Goal: Task Accomplishment & Management: Use online tool/utility

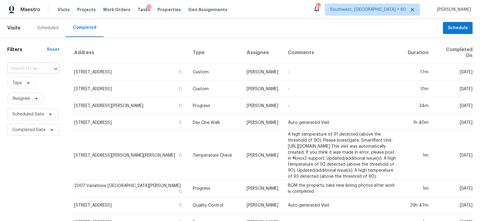
click at [42, 71] on div "​" at bounding box center [33, 68] width 52 height 9
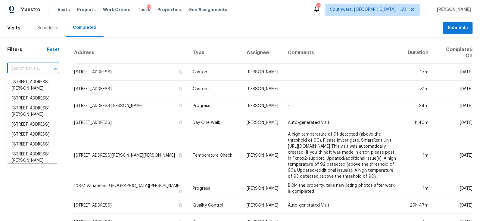
paste input "621 N Craige St, Salisbury, NC 28144"
type input "621 N Craige St, Salisbury, NC 28144"
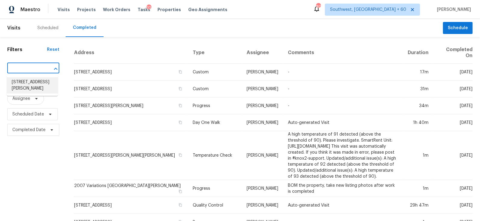
click at [27, 87] on li "621 N Craige St, Salisbury, NC 28144" at bounding box center [32, 85] width 51 height 16
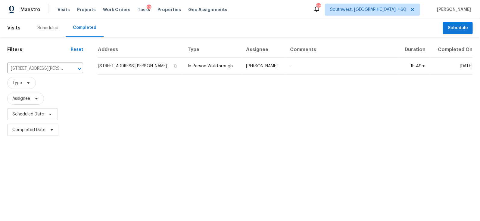
click at [136, 60] on td "621 N Craige St, Salisbury, NC 28144" at bounding box center [140, 66] width 85 height 17
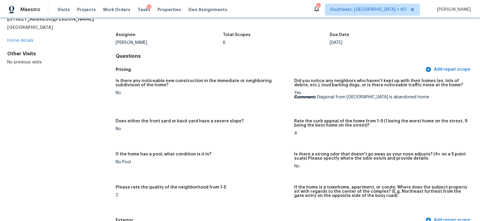
scroll to position [32, 0]
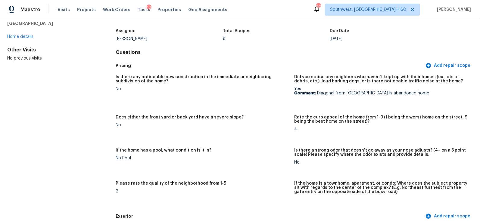
click at [240, 125] on div "No" at bounding box center [203, 125] width 174 height 4
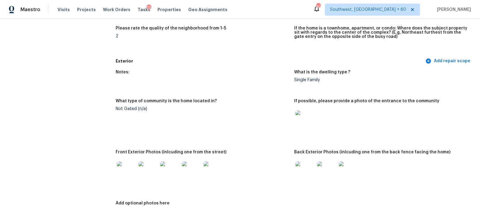
scroll to position [191, 0]
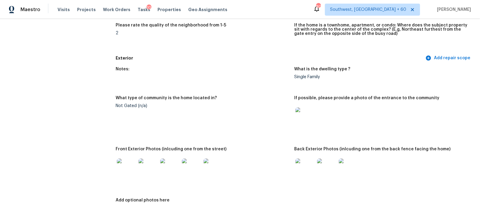
click at [304, 115] on img at bounding box center [304, 117] width 19 height 19
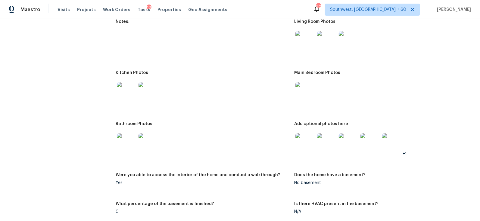
scroll to position [767, 0]
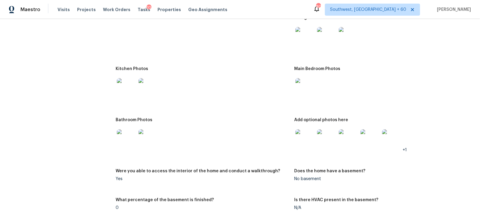
click at [311, 89] on img at bounding box center [304, 87] width 19 height 19
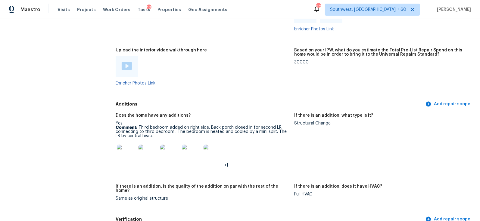
scroll to position [1232, 0]
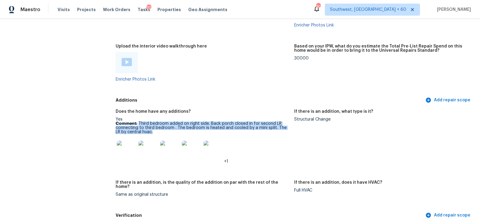
drag, startPoint x: 139, startPoint y: 123, endPoint x: 156, endPoint y: 130, distance: 18.5
click at [156, 130] on p "Comment: Third bedroom added on right side. Back porch closed in for second LR …" at bounding box center [203, 128] width 174 height 13
copy p "Third bedroom added on right side. Back porch closed in for second LR connectin…"
click at [126, 152] on img at bounding box center [126, 150] width 19 height 19
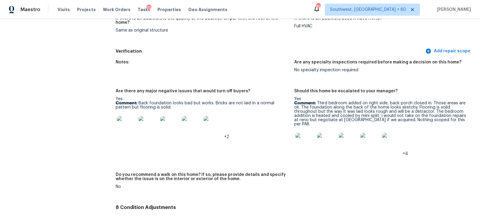
scroll to position [1396, 0]
drag, startPoint x: 139, startPoint y: 98, endPoint x: 161, endPoint y: 102, distance: 21.4
click at [161, 102] on p "Comment: Back foundation looks bad but works. Bricks are not laid in a normal p…" at bounding box center [203, 105] width 174 height 8
copy p "Back foundation looks bad but works. Bricks are not laid in a normal pattern bu…"
click at [136, 116] on img at bounding box center [126, 125] width 19 height 19
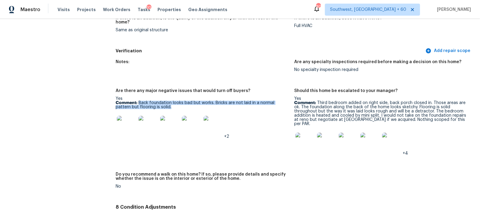
click at [133, 127] on img at bounding box center [126, 125] width 19 height 19
click at [293, 136] on figure "Are there any major negative issues that would turn off buyers? Yes Comment: Ba…" at bounding box center [205, 127] width 179 height 77
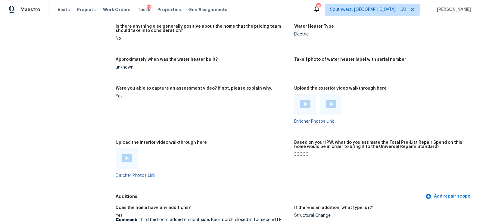
scroll to position [1136, 0]
click at [311, 106] on div at bounding box center [305, 104] width 22 height 21
click at [305, 105] on img at bounding box center [305, 104] width 10 height 8
click at [330, 103] on img at bounding box center [331, 104] width 10 height 8
click at [131, 165] on div at bounding box center [127, 158] width 22 height 21
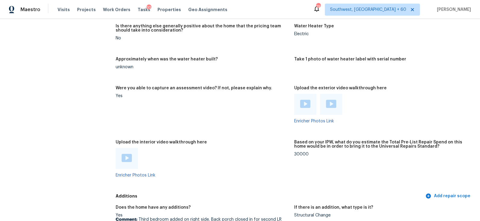
click at [124, 157] on img at bounding box center [127, 158] width 10 height 8
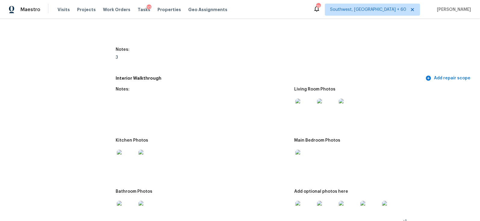
scroll to position [0, 0]
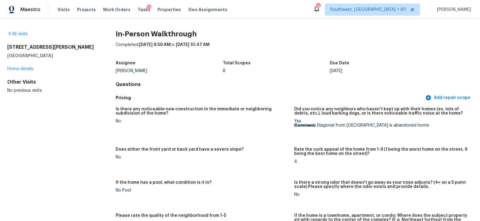
click at [19, 30] on div "All visits 621 N Craige St Salisbury, NC 28144 Home details Other Visits No pre…" at bounding box center [240, 120] width 480 height 202
click at [20, 32] on link "All visits" at bounding box center [17, 34] width 20 height 4
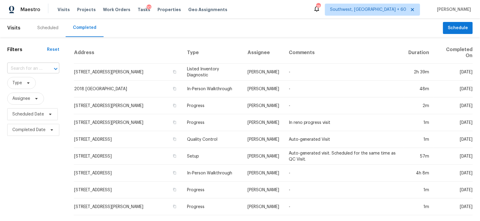
click at [29, 66] on input "text" at bounding box center [24, 68] width 35 height 9
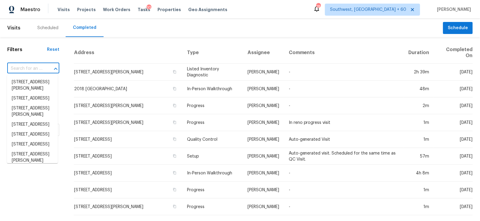
paste input "2449 Moon Shadow Rd New Port Richey, FL 34655"
type input "2449 Moon Shadow Rd New Port Richey, FL 34655"
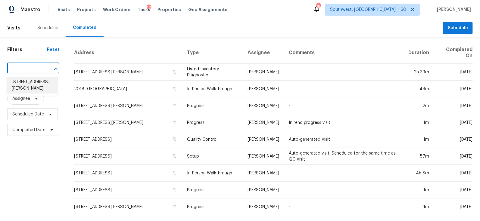
click at [28, 84] on li "2449 Moon Shadow Rd, New Port Richey, FL 34655" at bounding box center [32, 85] width 51 height 16
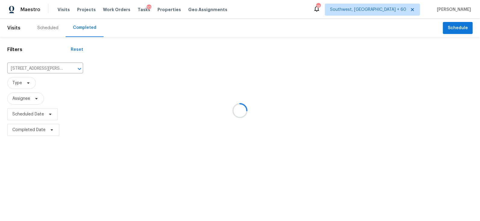
click at [123, 66] on div at bounding box center [240, 110] width 480 height 221
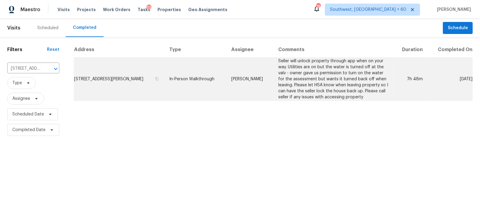
click at [123, 68] on td "2449 Moon Shadow Rd, New Port Richey, FL 34655" at bounding box center [119, 79] width 91 height 43
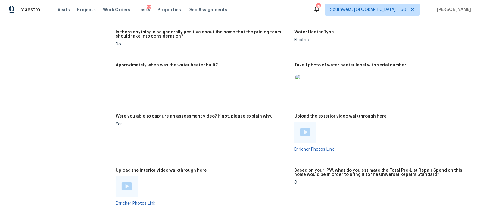
scroll to position [1017, 0]
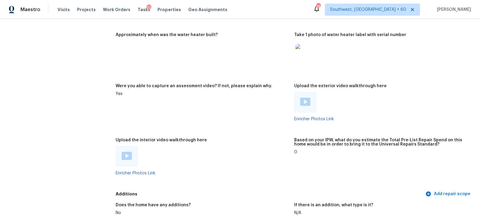
click at [308, 107] on div at bounding box center [305, 102] width 22 height 21
click at [307, 102] on img at bounding box center [305, 102] width 10 height 8
click at [125, 158] on img at bounding box center [127, 156] width 10 height 8
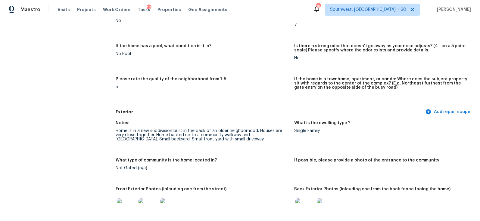
scroll to position [136, 0]
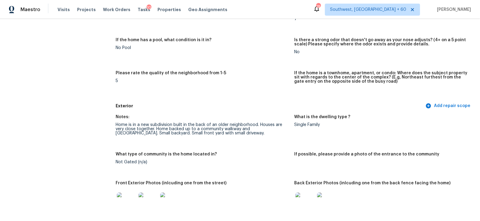
click at [191, 120] on div "Notes:" at bounding box center [203, 119] width 174 height 8
drag, startPoint x: 161, startPoint y: 124, endPoint x: 177, endPoint y: 124, distance: 16.3
click at [177, 124] on div "Home is in a new subdivision built in the back of an older neighborhood. Houses…" at bounding box center [203, 129] width 174 height 13
click at [197, 111] on div "Notes: Home is in a new subdivision built in the back of an older neighborhood.…" at bounding box center [294, 182] width 357 height 142
click at [147, 128] on div "Home is in a new subdivision built in the back of an older neighborhood. Houses…" at bounding box center [203, 129] width 174 height 13
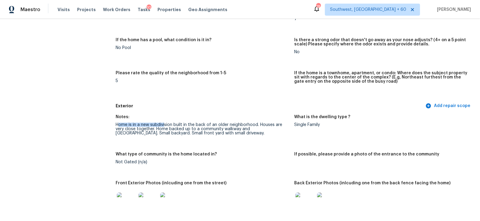
drag, startPoint x: 120, startPoint y: 126, endPoint x: 166, endPoint y: 123, distance: 46.2
click at [166, 123] on div "Home is in a new subdivision built in the back of an older neighborhood. Houses…" at bounding box center [203, 129] width 174 height 13
click at [180, 115] on div "Notes:" at bounding box center [203, 119] width 174 height 8
click at [223, 146] on div "Notes: Home is in a new subdivision built in the back of an older neighborhood.…" at bounding box center [294, 182] width 357 height 142
drag, startPoint x: 158, startPoint y: 129, endPoint x: 284, endPoint y: 128, distance: 125.9
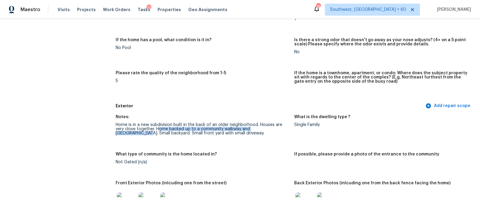
click at [284, 128] on div "Home is in a new subdivision built in the back of an older neighborhood. Houses…" at bounding box center [203, 129] width 174 height 13
copy div "ome backed up to a community walkway and retention pond."
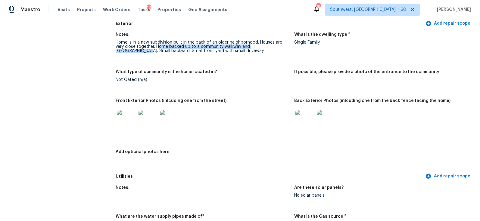
scroll to position [227, 0]
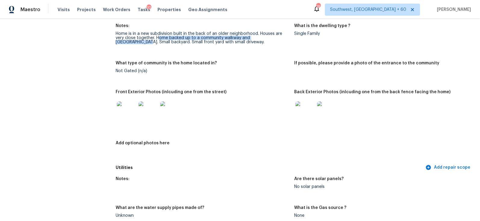
click at [195, 39] on div "Home is in a new subdivision built in the back of an older neighborhood. Houses…" at bounding box center [203, 38] width 174 height 13
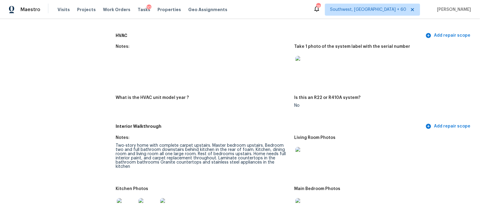
scroll to position [504, 0]
click at [246, 111] on figure "What is the HVAC unit model year ?" at bounding box center [205, 106] width 179 height 22
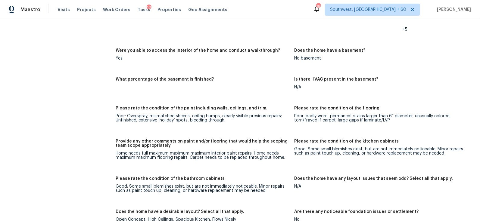
scroll to position [745, 0]
click at [230, 142] on h5 "Provide any other comments on paint and/or flooring that would help the scoping…" at bounding box center [203, 143] width 174 height 8
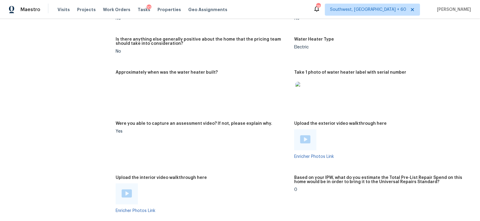
scroll to position [996, 0]
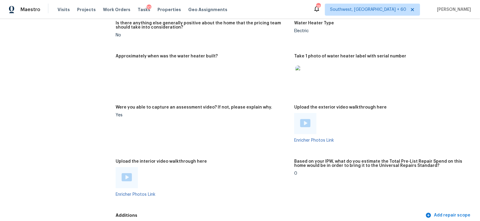
click at [308, 123] on img at bounding box center [305, 123] width 10 height 8
click at [124, 180] on img at bounding box center [127, 177] width 10 height 8
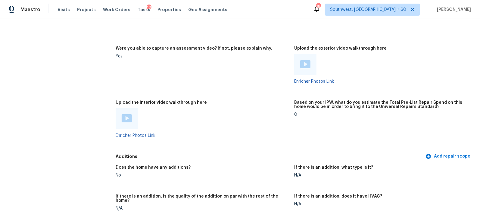
scroll to position [1046, 0]
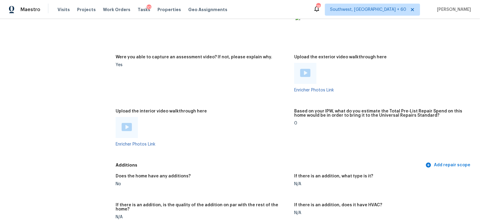
click at [266, 109] on div "Upload the interior video walkthrough here" at bounding box center [203, 113] width 174 height 8
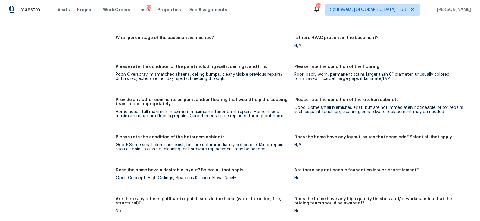
scroll to position [796, 0]
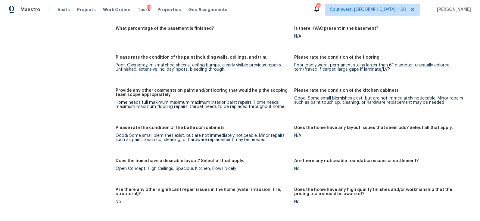
click at [239, 113] on figure "Provide any other comments on paint and/or flooring that would help the scoping…" at bounding box center [205, 104] width 179 height 30
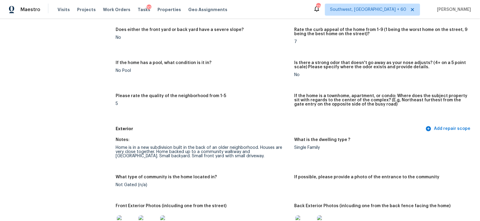
scroll to position [0, 0]
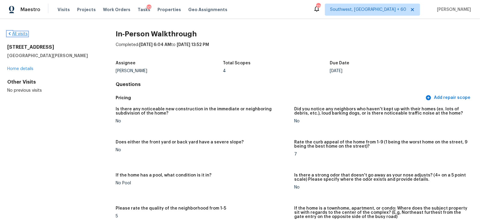
click at [21, 33] on link "All visits" at bounding box center [17, 34] width 20 height 4
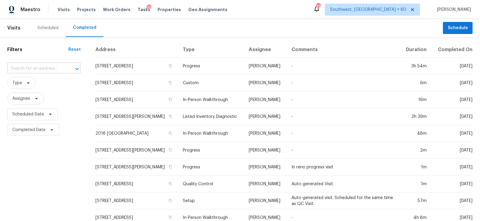
click at [49, 67] on input "text" at bounding box center [35, 68] width 57 height 9
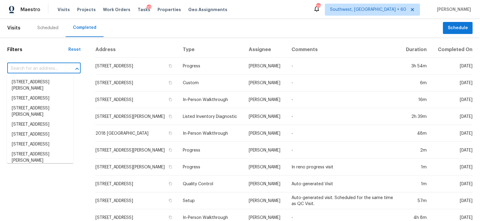
paste input "15234 Highsprings Dr, Houston, TX 77068"
type input "15234 Highsprings Dr, Houston, TX 77068"
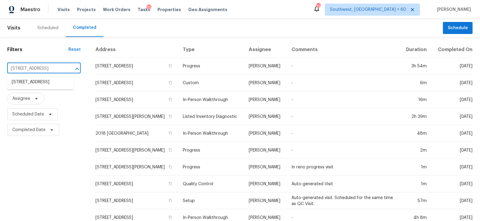
click at [38, 90] on ul "15234 Highsprings Dr, Houston, TX 77068" at bounding box center [40, 82] width 67 height 15
click at [42, 87] on li "15234 Highsprings Dr, Houston, TX 77068" at bounding box center [40, 82] width 67 height 10
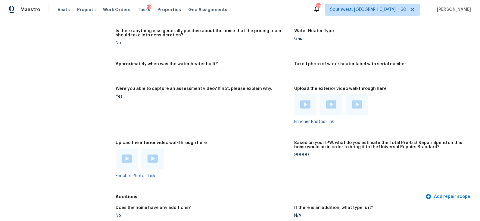
scroll to position [1100, 0]
click at [308, 101] on img at bounding box center [305, 105] width 10 height 8
click at [332, 103] on img at bounding box center [331, 105] width 10 height 8
click at [360, 102] on img at bounding box center [357, 105] width 10 height 8
click at [127, 159] on div at bounding box center [127, 159] width 10 height 9
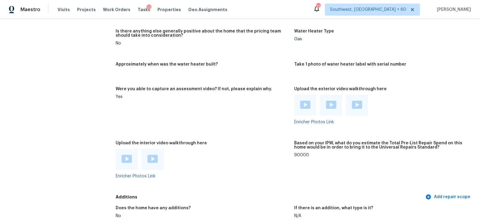
click at [125, 155] on img at bounding box center [127, 159] width 10 height 8
click at [157, 155] on img at bounding box center [153, 159] width 10 height 8
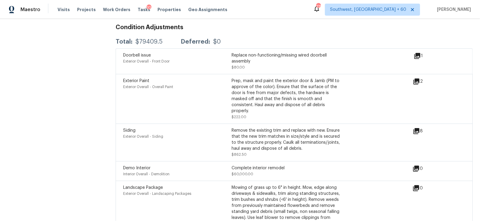
scroll to position [1621, 0]
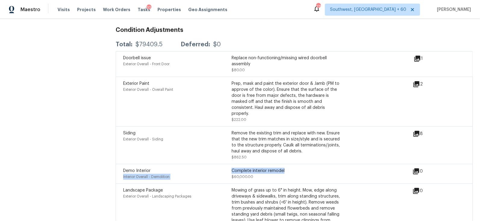
drag, startPoint x: 231, startPoint y: 161, endPoint x: 295, endPoint y: 161, distance: 64.2
click at [295, 168] on div "Demo Interior Interior Overall - Demolition Complete interior remodel $60,000.00" at bounding box center [231, 174] width 217 height 12
click at [295, 168] on div "Complete interior remodel" at bounding box center [286, 171] width 108 height 6
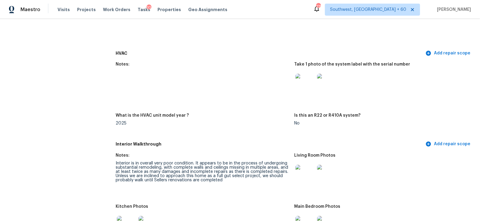
scroll to position [574, 0]
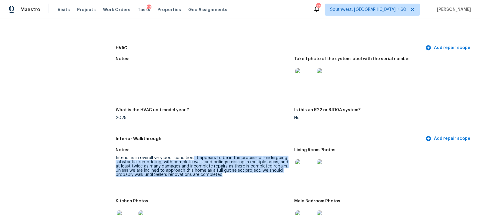
drag, startPoint x: 194, startPoint y: 153, endPoint x: 230, endPoint y: 171, distance: 39.7
click at [230, 171] on div "Interior is in overall very poor condition. It appears to be in the process of …" at bounding box center [203, 166] width 174 height 21
copy div "It appears to be in the process of undergoing substantial remodeling, with comp…"
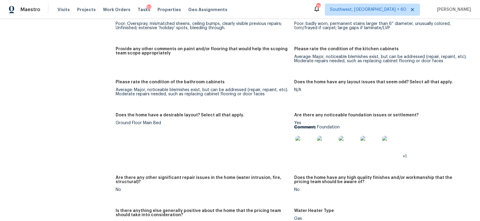
scroll to position [936, 0]
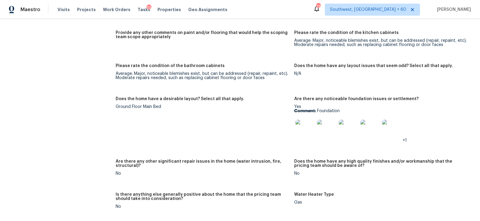
click at [306, 123] on img at bounding box center [304, 129] width 19 height 19
click at [298, 130] on img at bounding box center [304, 129] width 19 height 19
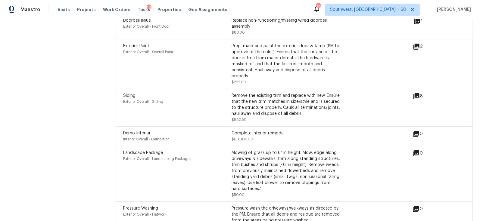
scroll to position [1661, 0]
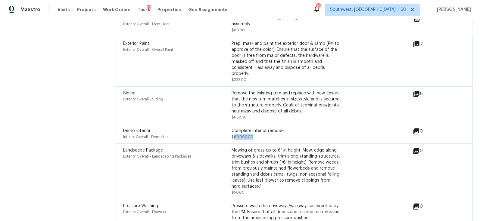
drag, startPoint x: 233, startPoint y: 128, endPoint x: 262, endPoint y: 128, distance: 28.6
click at [262, 128] on div "Complete interior remodel $60,000.00" at bounding box center [286, 134] width 108 height 12
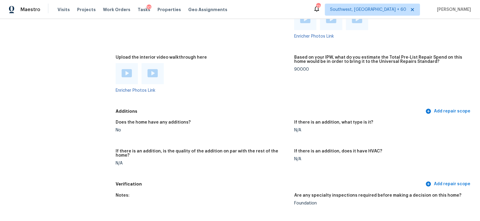
scroll to position [1169, 0]
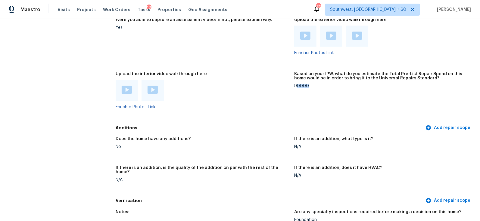
drag, startPoint x: 296, startPoint y: 80, endPoint x: 316, endPoint y: 80, distance: 19.9
click at [316, 84] on div "90000" at bounding box center [381, 86] width 174 height 4
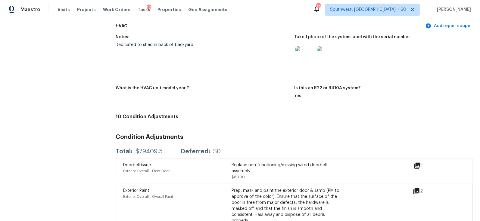
scroll to position [1514, 0]
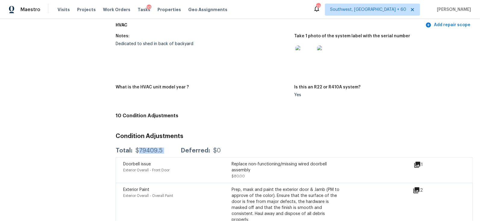
drag, startPoint x: 137, startPoint y: 142, endPoint x: 175, endPoint y: 142, distance: 37.6
click at [175, 148] on div "Total: $79409.5 Deferred: $0" at bounding box center [168, 151] width 105 height 6
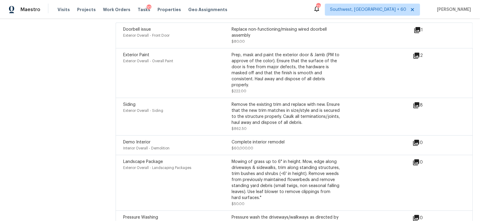
scroll to position [1650, 0]
drag, startPoint x: 236, startPoint y: 133, endPoint x: 291, endPoint y: 133, distance: 55.4
click at [291, 139] on div "Complete interior remodel" at bounding box center [286, 142] width 108 height 6
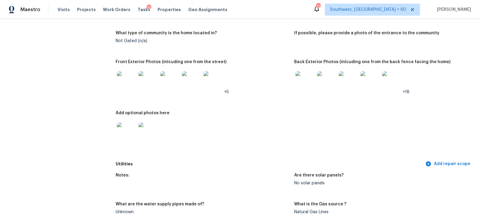
scroll to position [0, 0]
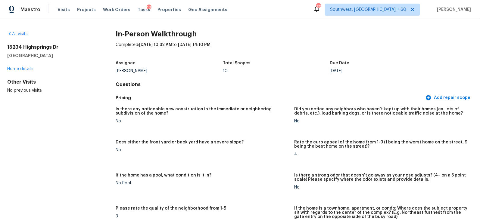
click at [18, 31] on div "All visits" at bounding box center [51, 34] width 89 height 6
click at [26, 36] on div "All visits" at bounding box center [51, 34] width 89 height 6
click at [24, 34] on link "All visits" at bounding box center [17, 34] width 20 height 4
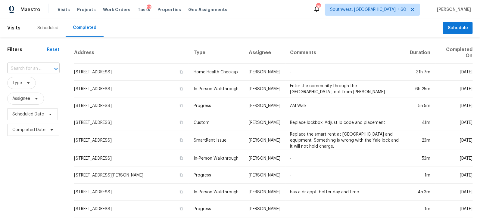
click at [41, 69] on input "text" at bounding box center [25, 68] width 36 height 9
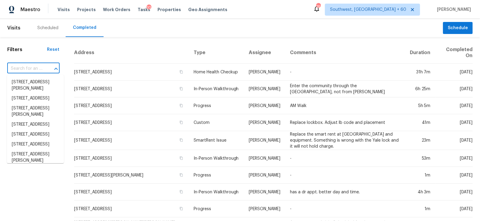
paste input "8803 Breezefield San Antonio, TX, 78240"
type input "8803 Breezefield San Antonio, TX, 78240"
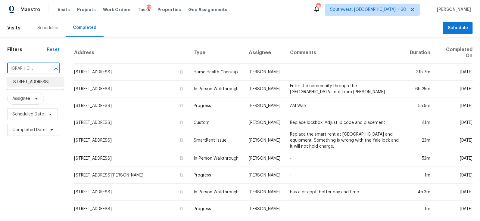
click at [33, 87] on li "8803 Breezefield, San Antonio, TX 78240" at bounding box center [35, 82] width 57 height 10
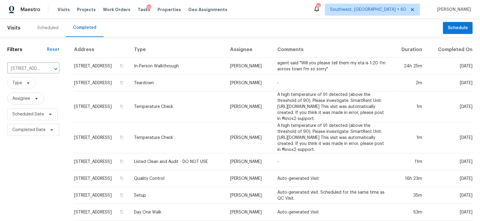
click at [125, 67] on td "8803 Breezefield, San Antonio, TX 78240" at bounding box center [101, 66] width 55 height 17
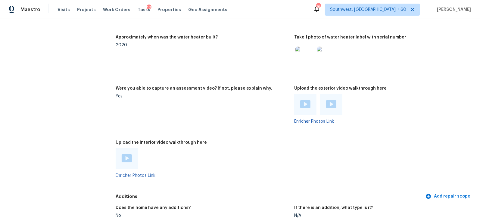
scroll to position [1239, 0]
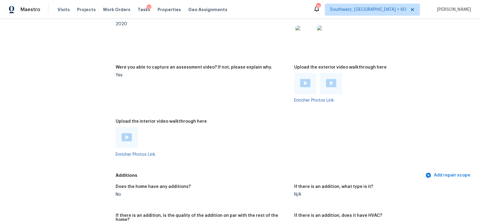
click at [305, 84] on img at bounding box center [305, 83] width 10 height 8
click at [331, 86] on img at bounding box center [331, 83] width 10 height 8
click at [132, 133] on div at bounding box center [127, 137] width 22 height 21
click at [126, 139] on img at bounding box center [127, 137] width 10 height 8
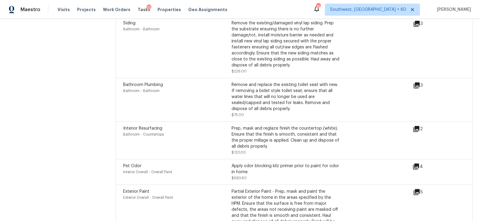
scroll to position [1751, 0]
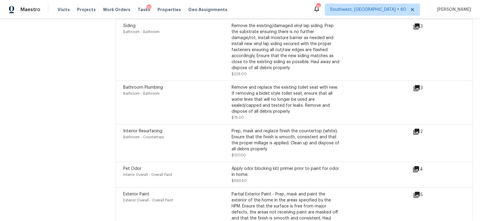
click at [419, 128] on icon at bounding box center [416, 131] width 7 height 7
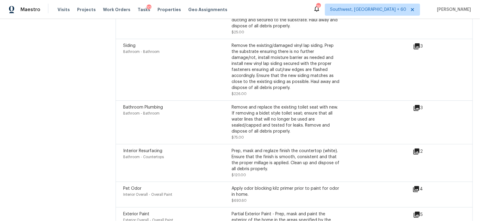
scroll to position [1731, 0]
click at [417, 105] on icon at bounding box center [416, 108] width 7 height 7
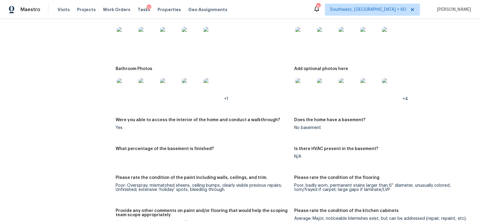
scroll to position [851, 0]
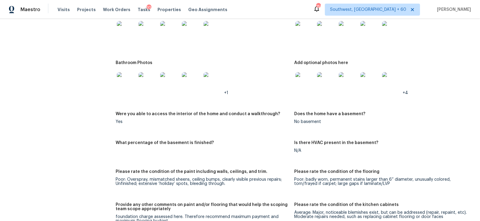
click at [300, 27] on img at bounding box center [304, 30] width 19 height 19
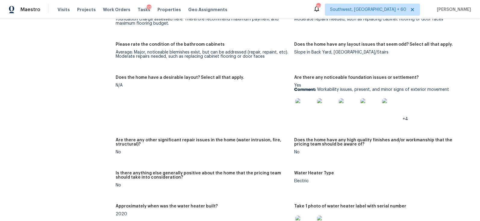
scroll to position [1059, 0]
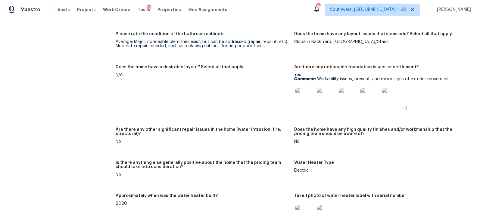
click at [312, 92] on img at bounding box center [304, 97] width 19 height 19
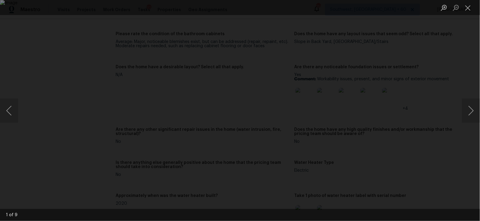
click at [469, 49] on div "Lightbox" at bounding box center [240, 110] width 480 height 221
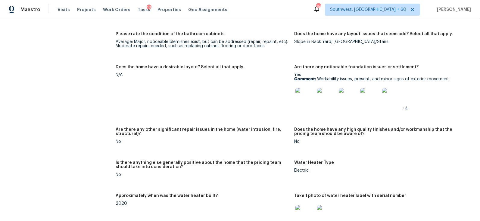
click at [298, 96] on img at bounding box center [304, 97] width 19 height 19
click at [305, 98] on img at bounding box center [304, 97] width 19 height 19
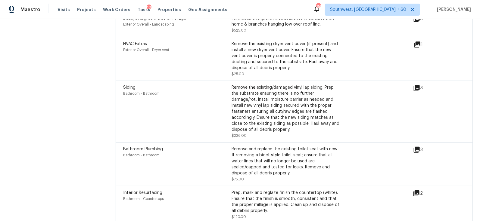
scroll to position [1689, 0]
click at [418, 147] on icon at bounding box center [416, 150] width 7 height 7
click at [410, 85] on div "Siding Bathroom - Bathroom Remove the existing/damaged vinyl lap siding. Prep t…" at bounding box center [268, 112] width 290 height 54
click at [423, 85] on div "3" at bounding box center [427, 88] width 29 height 7
click at [417, 85] on icon at bounding box center [416, 88] width 7 height 7
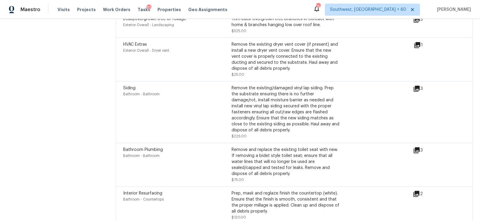
click at [423, 147] on div "3" at bounding box center [427, 150] width 29 height 7
click at [415, 147] on icon at bounding box center [416, 150] width 7 height 7
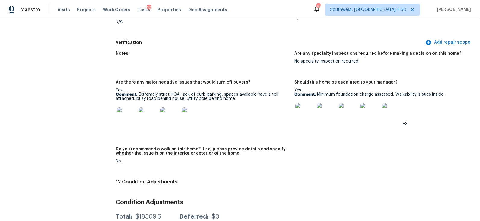
scroll to position [1445, 0]
click at [245, 105] on div at bounding box center [203, 117] width 174 height 27
click at [229, 106] on div at bounding box center [203, 117] width 174 height 27
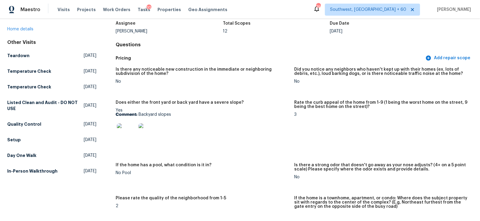
scroll to position [0, 0]
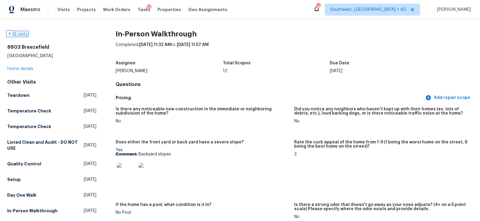
click at [19, 33] on link "All visits" at bounding box center [17, 34] width 20 height 4
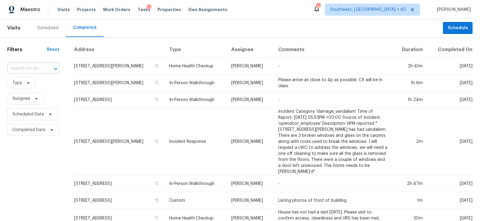
click at [35, 67] on input "text" at bounding box center [24, 68] width 35 height 9
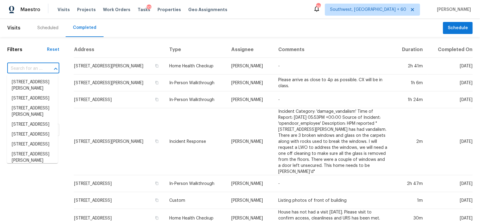
paste input "209 Grand Ave NE St. Michael, MN, 55376"
type input "209 Grand Ave NE St. Michael, MN, 55376"
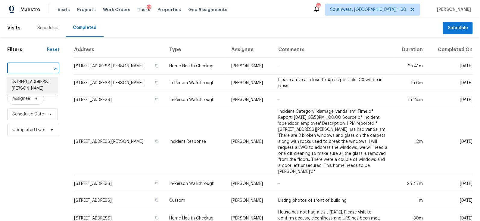
click at [24, 85] on li "209 Grand Ave NE, St. Michael, MN 55376" at bounding box center [32, 85] width 51 height 16
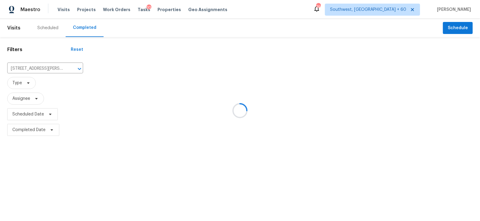
click at [112, 72] on div at bounding box center [240, 110] width 480 height 221
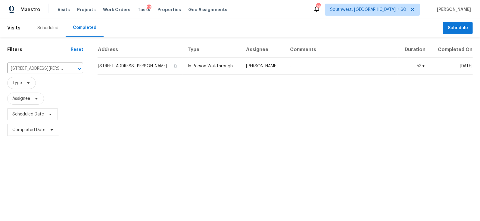
click at [112, 72] on td "209 Grand Ave NE, St. Michael, MN 55376" at bounding box center [140, 66] width 85 height 17
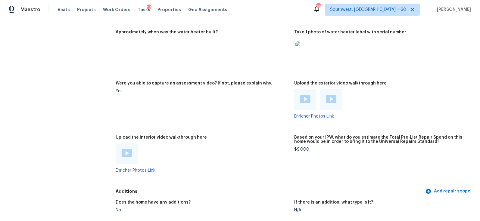
scroll to position [1106, 0]
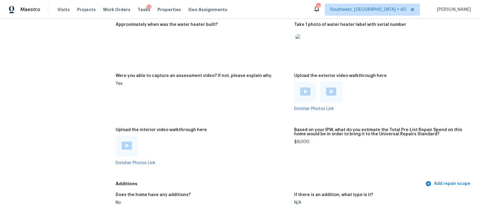
click at [304, 90] on img at bounding box center [305, 92] width 10 height 8
click at [329, 94] on img at bounding box center [331, 92] width 10 height 8
click at [126, 146] on img at bounding box center [127, 146] width 10 height 8
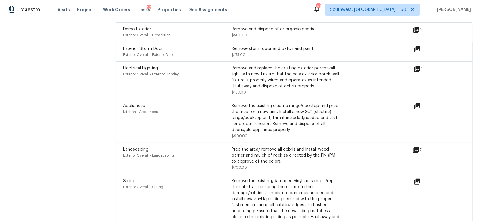
scroll to position [1472, 0]
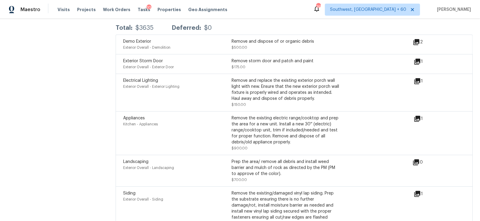
click at [420, 59] on icon at bounding box center [417, 62] width 6 height 6
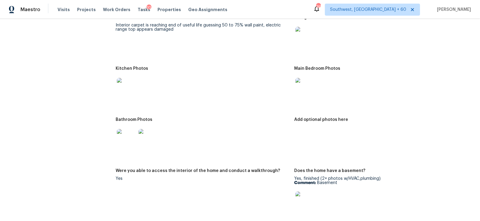
scroll to position [683, 0]
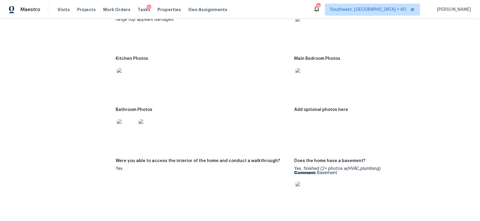
click at [304, 80] on img at bounding box center [304, 77] width 19 height 19
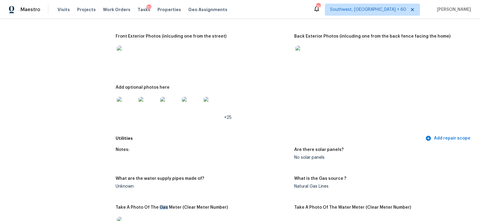
scroll to position [0, 0]
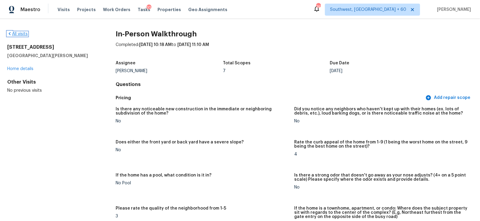
click at [21, 35] on link "All visits" at bounding box center [17, 34] width 20 height 4
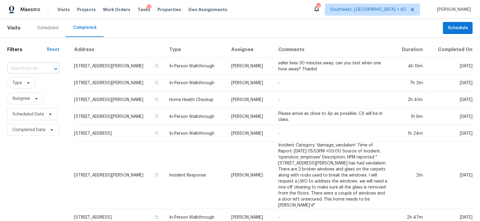
click at [44, 67] on div at bounding box center [52, 69] width 16 height 8
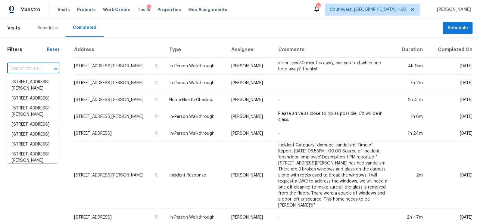
paste input "1973 Dunning Rd Columbus, OH, 43219"
type input "1973 Dunning Rd Columbus, OH, 43219"
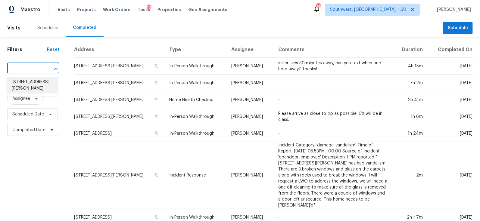
click at [30, 87] on li "1973 Dunning Rd, Columbus, OH 43219" at bounding box center [32, 85] width 51 height 16
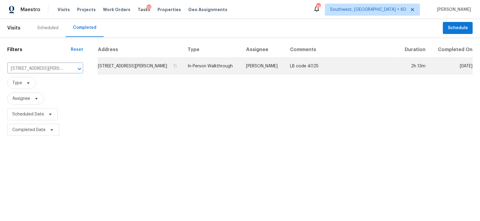
click at [117, 64] on td "1973 Dunning Rd, Columbus, OH 43219" at bounding box center [140, 66] width 85 height 17
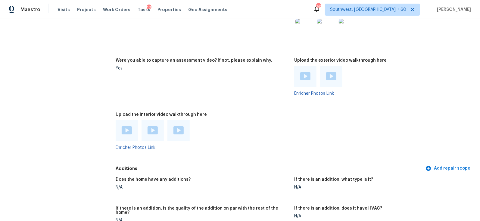
scroll to position [1201, 0]
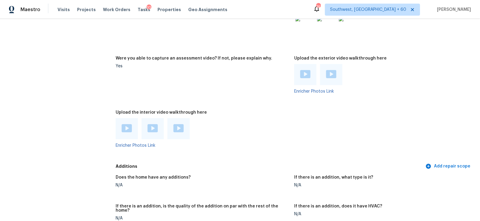
click at [304, 78] on img at bounding box center [305, 74] width 10 height 8
click at [332, 75] on img at bounding box center [331, 74] width 10 height 8
click at [122, 127] on img at bounding box center [127, 128] width 10 height 8
click at [152, 128] on img at bounding box center [153, 128] width 10 height 8
click at [181, 128] on img at bounding box center [178, 128] width 10 height 8
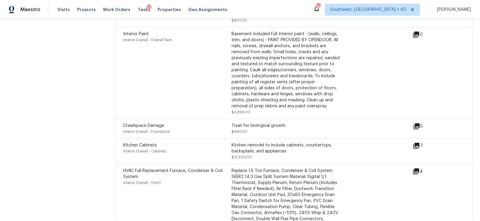
scroll to position [1921, 0]
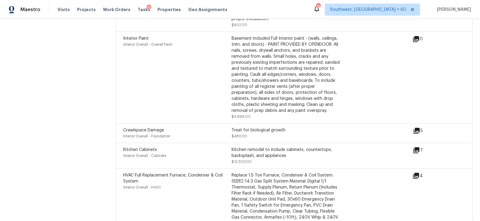
click at [264, 127] on div "Treat for biological growth" at bounding box center [286, 130] width 108 height 6
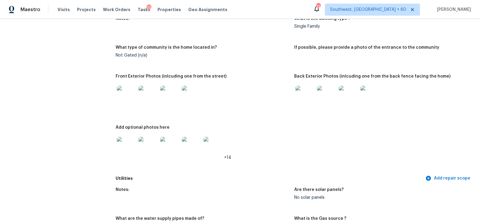
scroll to position [248, 0]
click at [122, 94] on img at bounding box center [126, 95] width 19 height 19
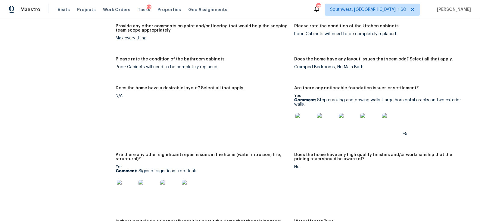
scroll to position [954, 0]
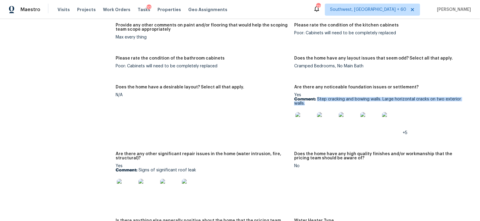
drag, startPoint x: 317, startPoint y: 99, endPoint x: 328, endPoint y: 103, distance: 12.1
click at [328, 103] on p "Comment: Step cracking and bowing walls. Large horizontal cracks on two exterio…" at bounding box center [381, 101] width 174 height 8
copy p "Step cracking and bowing walls. Large horizontal cracks on two exterior walls."
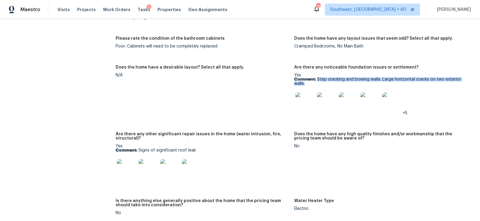
scroll to position [983, 0]
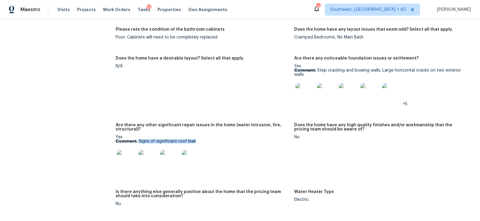
drag, startPoint x: 139, startPoint y: 141, endPoint x: 198, endPoint y: 142, distance: 59.0
click at [198, 142] on p "Comment: Signs of significant roof leak" at bounding box center [203, 141] width 174 height 4
copy p "Signs of significant roof leak"
click at [304, 94] on img at bounding box center [304, 92] width 19 height 19
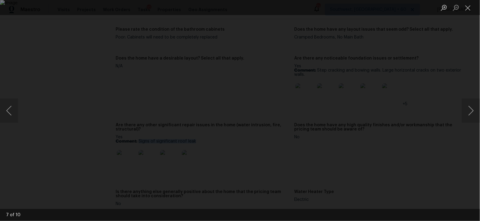
click at [320, 109] on img "Lightbox" at bounding box center [240, 110] width 480 height 221
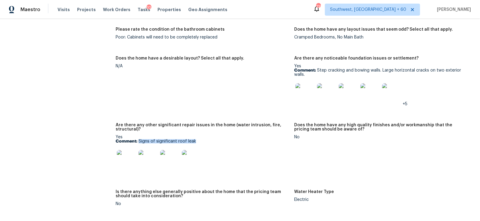
click at [133, 160] on img at bounding box center [126, 159] width 19 height 19
click at [309, 92] on img at bounding box center [304, 92] width 19 height 19
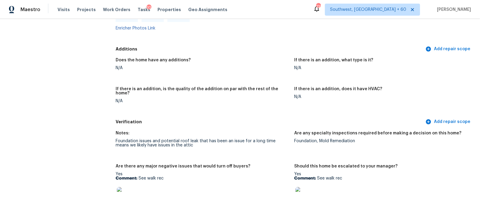
scroll to position [1320, 0]
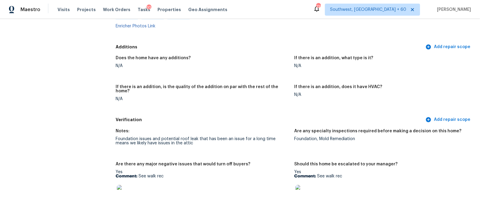
click at [207, 137] on div "Foundation issues and potential roof leak that has been an issue for a long tim…" at bounding box center [203, 141] width 174 height 8
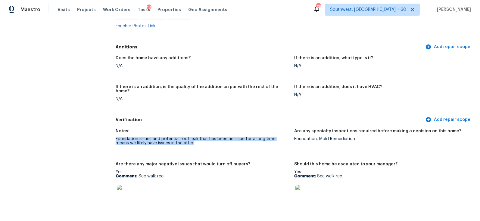
copy div "Foundation issues and potential roof leak that has been an issue for a long tim…"
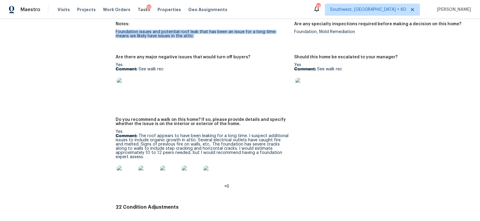
scroll to position [1429, 0]
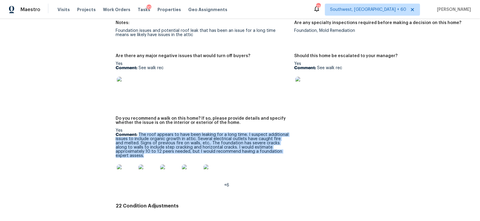
drag, startPoint x: 139, startPoint y: 130, endPoint x: 274, endPoint y: 150, distance: 136.3
click at [274, 150] on p "Comment: The roof appears to have been leaking for a long time. I suspect addit…" at bounding box center [203, 145] width 174 height 25
copy p "The roof appears to have been leaking for a long time. I suspect additional iss…"
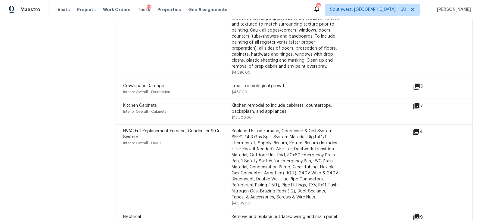
scroll to position [1972, 0]
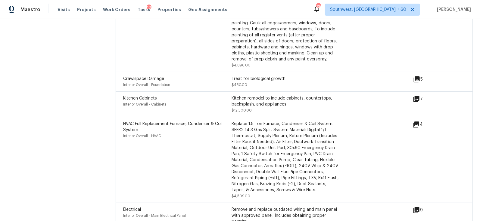
click at [418, 77] on icon at bounding box center [417, 80] width 6 height 6
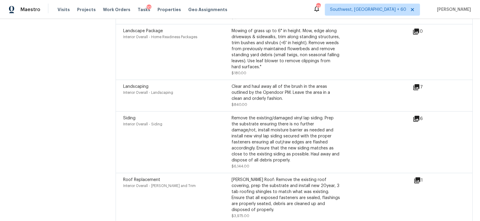
scroll to position [2398, 0]
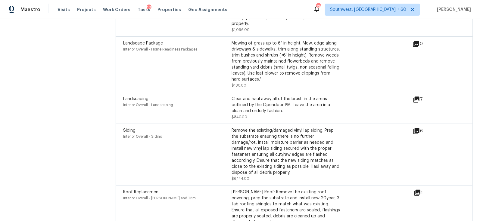
click at [255, 113] on div "Clear and haul away all of the brush in the areas outlined by the Opendoor PM. …" at bounding box center [286, 108] width 108 height 24
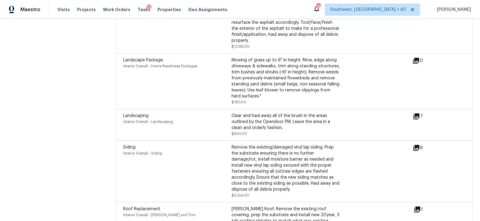
scroll to position [2345, 0]
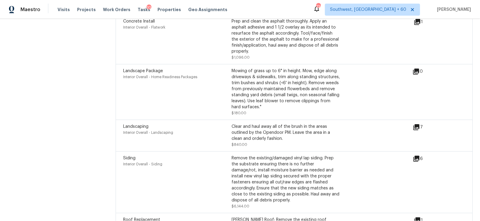
click at [232, 111] on div "Landscape Package Interior Overall - Home Readiness Packages Mowing of grass up…" at bounding box center [294, 92] width 357 height 56
drag, startPoint x: 238, startPoint y: 120, endPoint x: 261, endPoint y: 122, distance: 23.3
click at [262, 124] on div "Clear and haul away all of the brush in the areas outlined by the Opendoor PM. …" at bounding box center [286, 133] width 108 height 18
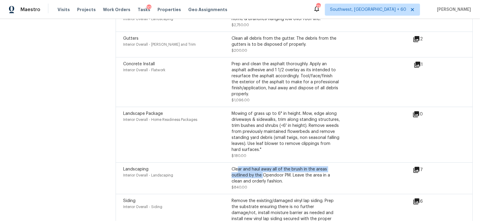
click at [260, 131] on div "Mowing of grass up to 6" in height. Mow, edge along driveways & sidewalks, trim…" at bounding box center [286, 132] width 108 height 42
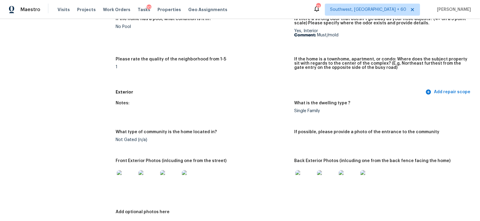
scroll to position [0, 0]
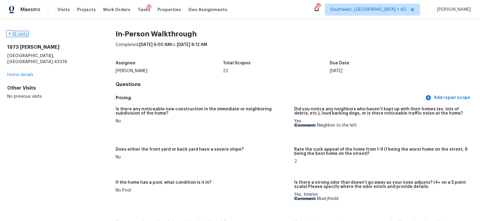
click at [22, 35] on link "All visits" at bounding box center [17, 34] width 20 height 4
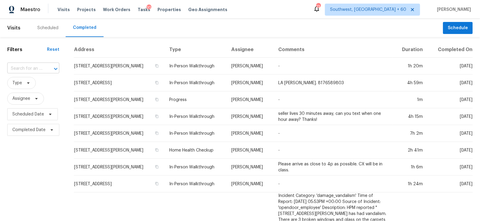
click at [41, 66] on input "text" at bounding box center [24, 68] width 35 height 9
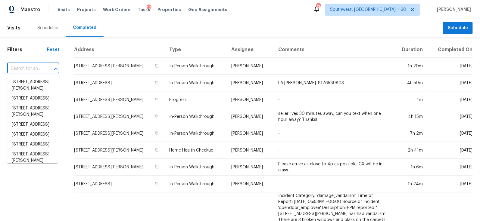
paste input "2416 Buckwater Ct Raleigh, NC, 27615"
type input "2416 Buckwater Ct Raleigh, NC, 27615"
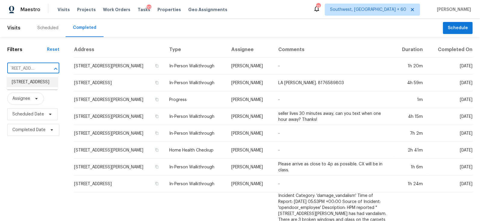
click at [36, 86] on li "2416 Buckwater Ct, Raleigh, NC 27615" at bounding box center [32, 82] width 51 height 10
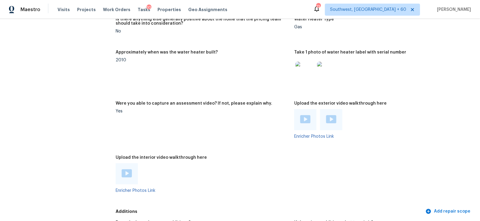
scroll to position [1086, 0]
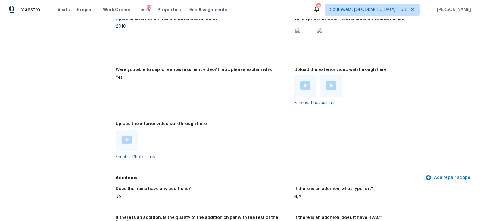
click at [304, 82] on img at bounding box center [305, 86] width 10 height 8
click at [336, 82] on img at bounding box center [331, 86] width 10 height 8
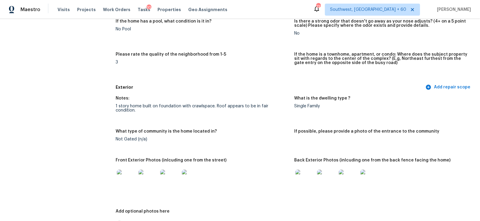
scroll to position [0, 0]
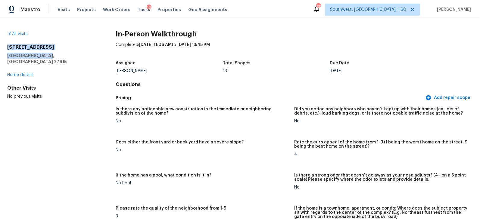
drag, startPoint x: 8, startPoint y: 45, endPoint x: 51, endPoint y: 54, distance: 43.9
click at [52, 54] on div "2416 Buckwater Ct Raleigh, NC 27615" at bounding box center [51, 54] width 89 height 20
copy div "2416 Buckwater Ct Raleigh, NC 27615"
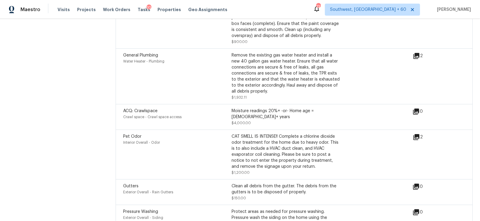
scroll to position [1621, 0]
click at [250, 112] on div "Moisture readings 20%+ -or- Home age = 20+ years $4,000.00" at bounding box center [286, 118] width 108 height 18
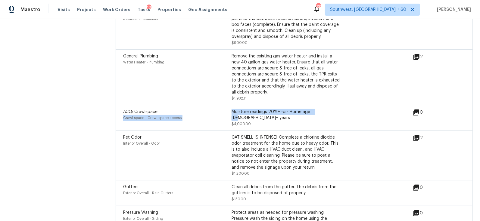
drag, startPoint x: 231, startPoint y: 104, endPoint x: 319, endPoint y: 104, distance: 88.3
click at [320, 109] on div "ACQ: Crawlspace Crawl space - Crawl space access Moisture readings 20%+ -or- Ho…" at bounding box center [231, 118] width 217 height 18
click at [302, 131] on div "Pet Odor Interior Overall - Odor CAT SMELL IS INTENSE!! Complete a chlorine dio…" at bounding box center [294, 156] width 357 height 50
drag, startPoint x: 248, startPoint y: 106, endPoint x: 286, endPoint y: 106, distance: 38.0
click at [287, 109] on div "Moisture readings 20%+ -or- Home age = 20+ years" at bounding box center [286, 115] width 108 height 12
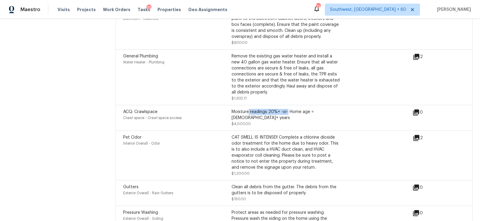
click at [283, 111] on div "Moisture readings 20%+ -or- Home age = 20+ years $4,000.00" at bounding box center [286, 118] width 108 height 18
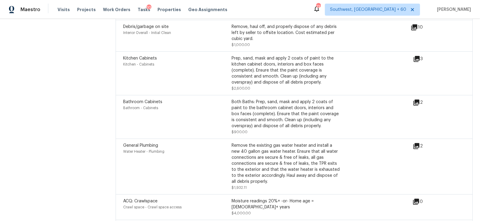
scroll to position [1523, 0]
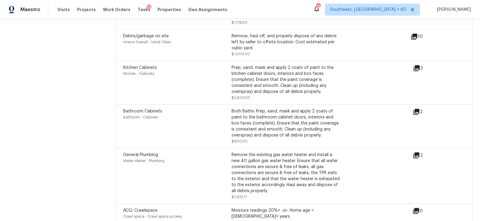
click at [417, 109] on icon at bounding box center [417, 112] width 6 height 6
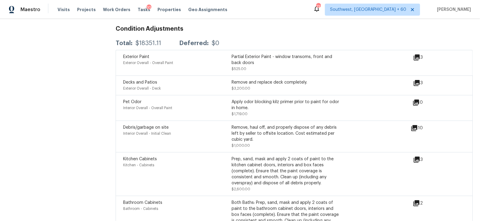
scroll to position [1424, 0]
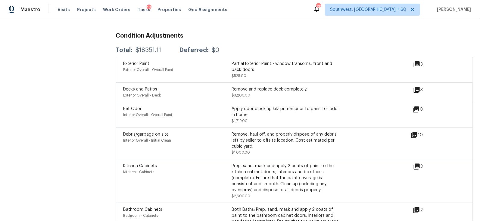
click at [281, 107] on div "Apply odor blocking kilz primer prior to paint for odor in home." at bounding box center [286, 112] width 108 height 12
drag, startPoint x: 254, startPoint y: 99, endPoint x: 282, endPoint y: 99, distance: 27.7
click at [282, 106] on div "Apply odor blocking kilz primer prior to paint for odor in home." at bounding box center [286, 112] width 108 height 12
click at [263, 117] on div "Pet Odor Interior Overall - Overall Paint Apply odor blocking kilz primer prior…" at bounding box center [294, 115] width 357 height 26
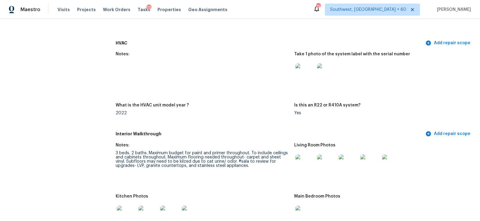
scroll to position [566, 0]
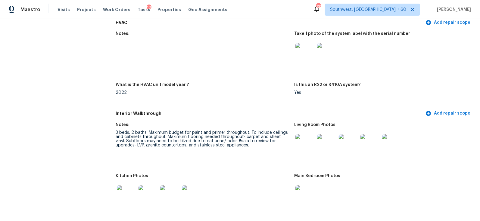
click at [235, 85] on div "What is the HVAC unit model year ?" at bounding box center [203, 87] width 174 height 8
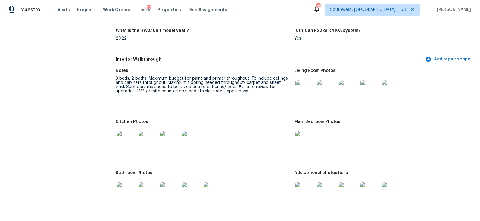
scroll to position [631, 0]
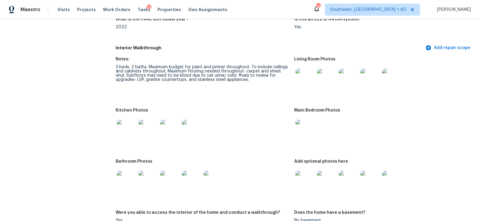
click at [301, 126] on img at bounding box center [304, 129] width 19 height 19
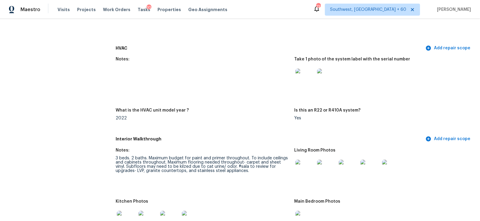
scroll to position [541, 0]
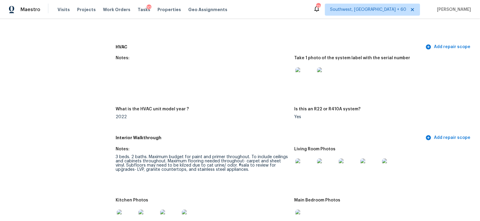
click at [179, 58] on div "Notes:" at bounding box center [203, 60] width 174 height 8
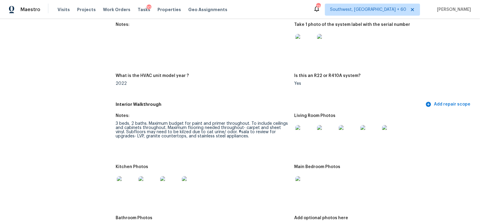
scroll to position [580, 0]
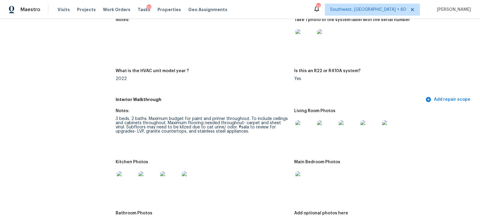
click at [210, 77] on div "2022" at bounding box center [203, 79] width 174 height 4
drag, startPoint x: 145, startPoint y: 116, endPoint x: 174, endPoint y: 116, distance: 28.3
click at [174, 117] on div "3 beds. 2 baths. Maximum budget for paint and primer throughout. To include cei…" at bounding box center [203, 125] width 174 height 17
click at [199, 94] on div "Interior Walkthrough Add repair scope" at bounding box center [294, 99] width 357 height 11
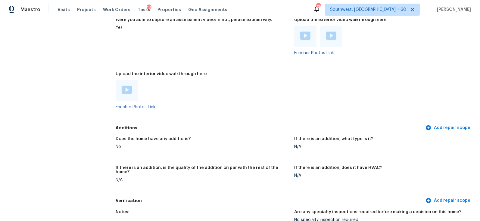
scroll to position [1132, 0]
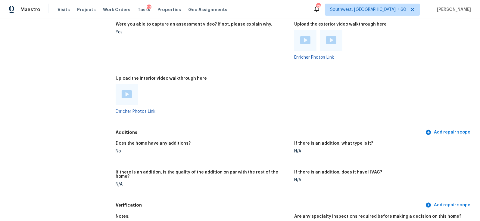
click at [122, 85] on div at bounding box center [127, 94] width 22 height 21
click at [124, 90] on img at bounding box center [127, 94] width 10 height 8
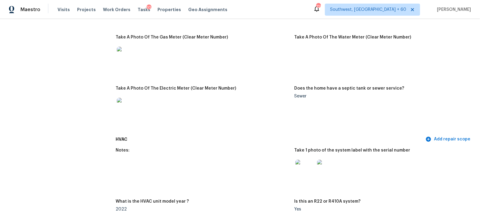
scroll to position [0, 0]
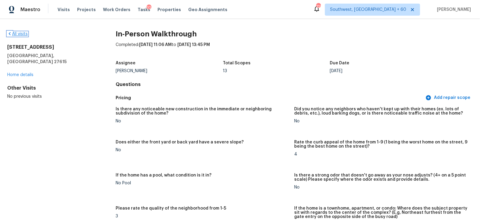
click at [23, 35] on link "All visits" at bounding box center [17, 34] width 20 height 4
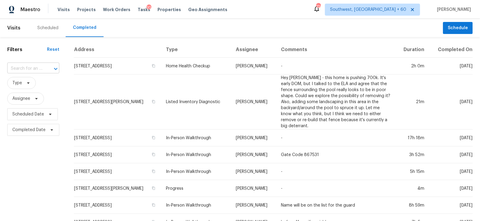
click at [27, 70] on input "text" at bounding box center [24, 68] width 35 height 9
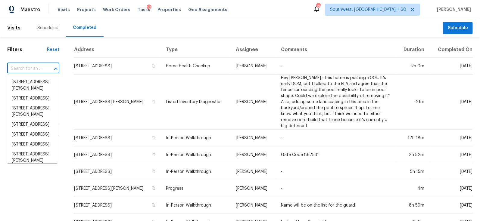
paste input "8249 Longridge Rd North Charleston, SC, 29418"
type input "8249 Longridge Rd North Charleston, SC, 29418"
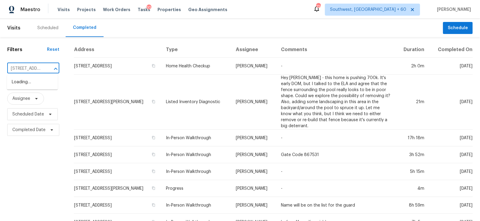
scroll to position [0, 64]
click at [44, 77] on ul "8249 Longridge Rd, North Charleston, SC 29418" at bounding box center [32, 82] width 51 height 15
click at [40, 84] on li "8249 Longridge Rd, North Charleston, SC 29418" at bounding box center [32, 82] width 51 height 10
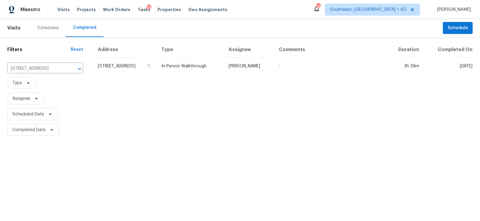
click at [116, 69] on td "8249 Longridge Rd, North Charleston, SC 29418" at bounding box center [127, 66] width 59 height 17
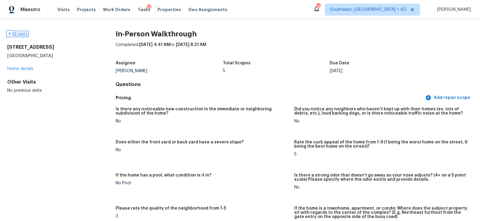
click at [19, 34] on link "All visits" at bounding box center [17, 34] width 20 height 4
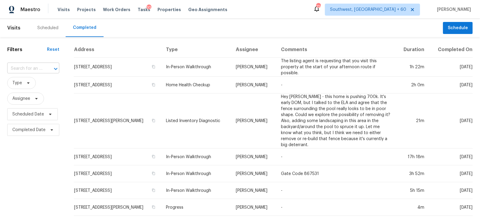
click at [31, 69] on input "text" at bounding box center [24, 68] width 35 height 9
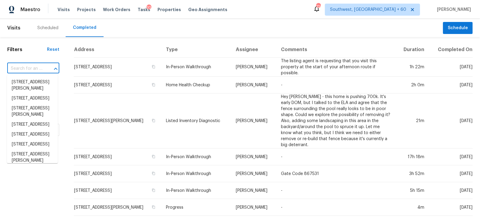
paste input "14404 W Yukon Dr Sun City West, AZ, 85375"
type input "14404 W Yukon Dr Sun City West, AZ, 85375"
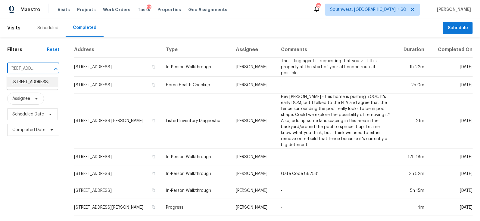
click at [42, 87] on li "14404 W Yukon Dr, Sun City West, AZ 85375" at bounding box center [32, 82] width 51 height 10
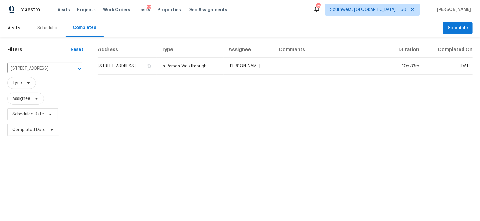
click at [118, 67] on td "14404 W Yukon Dr, Sun City West, AZ 85375" at bounding box center [127, 66] width 59 height 17
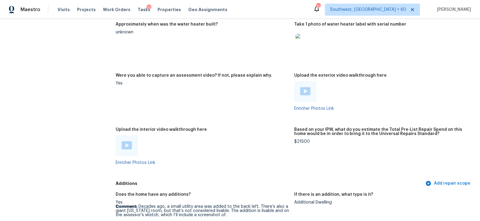
scroll to position [1046, 0]
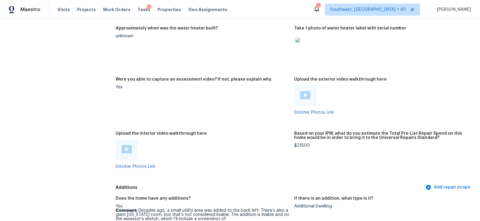
click at [301, 93] on img at bounding box center [305, 95] width 10 height 8
click at [124, 147] on img at bounding box center [127, 149] width 10 height 8
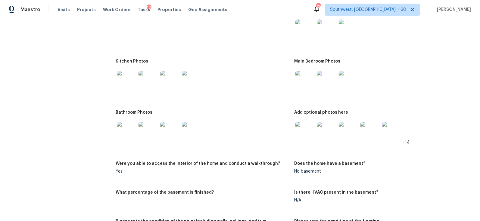
scroll to position [662, 0]
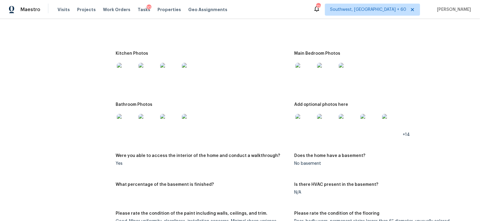
click at [309, 73] on img at bounding box center [304, 72] width 19 height 19
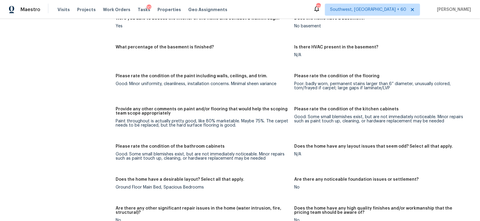
scroll to position [801, 0]
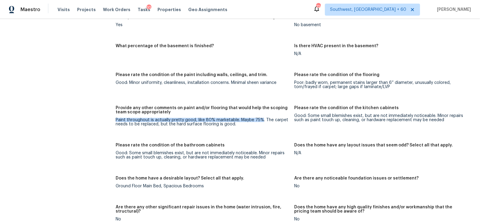
drag, startPoint x: 115, startPoint y: 120, endPoint x: 260, endPoint y: 121, distance: 144.9
click at [260, 121] on div "All visits 14404 W Yukon Dr Sun City West, AZ 85375 Home details Other Visits N…" at bounding box center [240, 22] width 466 height 1584
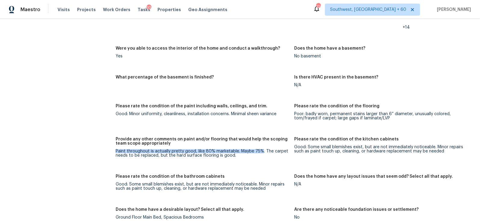
scroll to position [769, 0]
click at [253, 163] on figure "Provide any other comments on paint and/or flooring that would help the scoping…" at bounding box center [205, 153] width 179 height 30
drag, startPoint x: 115, startPoint y: 152, endPoint x: 274, endPoint y: 152, distance: 158.7
click at [274, 152] on div "All visits 14404 W Yukon Dr Sun City West, AZ 85375 Home details Other Visits N…" at bounding box center [240, 54] width 466 height 1584
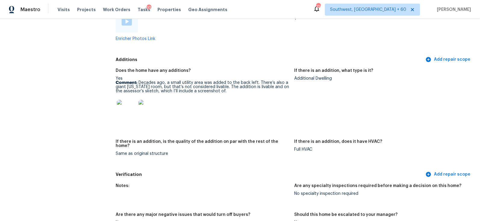
scroll to position [1175, 0]
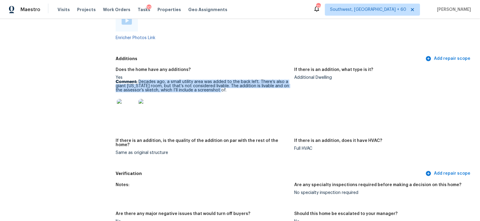
copy p "Decades ago, a small utility area was added to the back left. There’s also a gi…"
drag, startPoint x: 139, startPoint y: 82, endPoint x: 244, endPoint y: 89, distance: 105.0
click at [244, 89] on p "Comment: Decades ago, a small utility area was added to the back left. There’s …" at bounding box center [203, 86] width 174 height 13
click at [129, 107] on img at bounding box center [126, 108] width 19 height 19
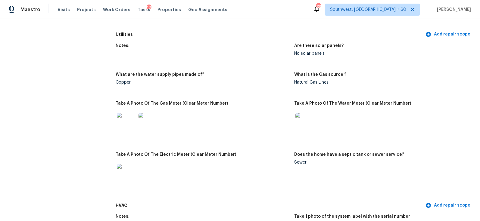
scroll to position [0, 0]
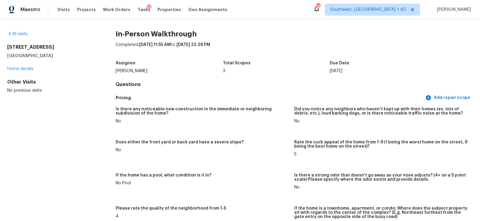
click at [25, 38] on div "All visits 14404 W Yukon Dr Sun City West, AZ 85375 Home details Other Visits N…" at bounding box center [51, 62] width 89 height 63
click at [20, 33] on link "All visits" at bounding box center [17, 34] width 20 height 4
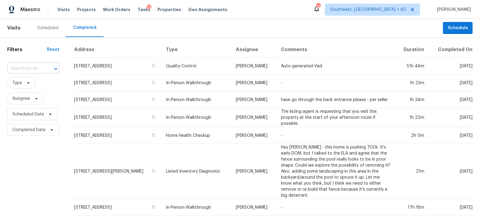
click at [44, 65] on div at bounding box center [52, 69] width 16 height 8
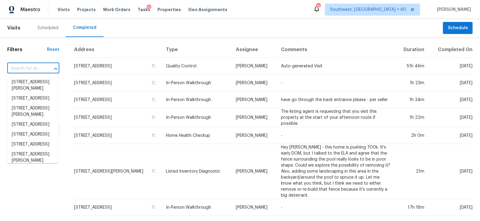
paste input "5668 Centeridge Dr Dallas, TX, 75249"
type input "5668 Centeridge Dr Dallas, TX, 75249"
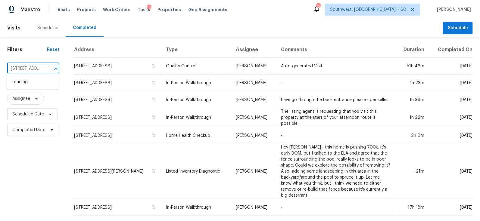
scroll to position [0, 43]
click at [47, 87] on li "5668 Centeridge Dr, Dallas, TX 75249" at bounding box center [32, 82] width 51 height 10
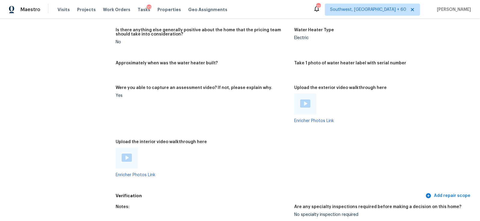
scroll to position [978, 0]
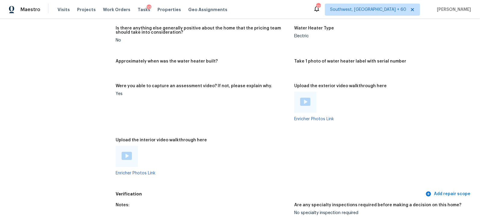
click at [304, 103] on img at bounding box center [305, 102] width 10 height 8
click at [124, 151] on div at bounding box center [127, 156] width 22 height 21
click at [126, 156] on img at bounding box center [127, 156] width 10 height 8
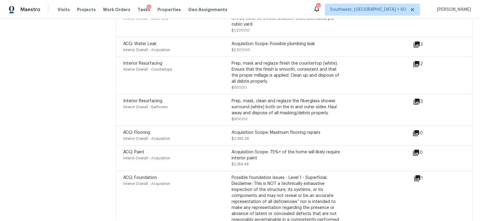
scroll to position [1478, 0]
click at [415, 103] on icon at bounding box center [416, 102] width 7 height 7
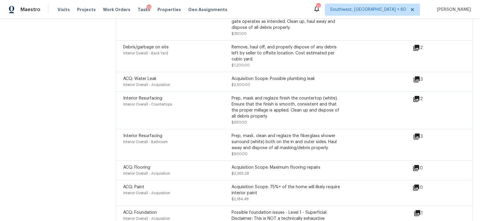
scroll to position [1443, 0]
click at [418, 79] on icon at bounding box center [417, 81] width 6 height 6
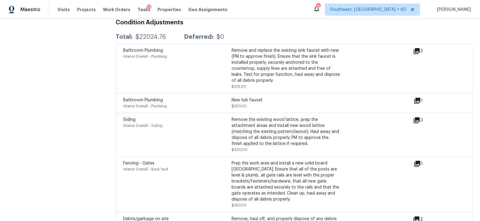
scroll to position [1271, 0]
click at [418, 120] on icon at bounding box center [417, 121] width 6 height 6
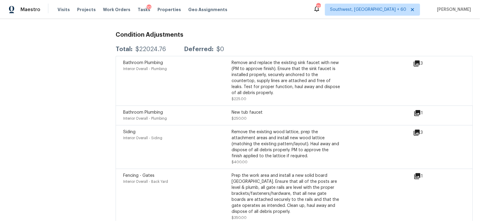
scroll to position [1258, 0]
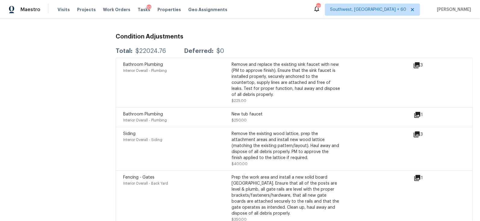
click at [423, 64] on div "3" at bounding box center [427, 65] width 29 height 7
click at [415, 66] on icon at bounding box center [417, 65] width 6 height 6
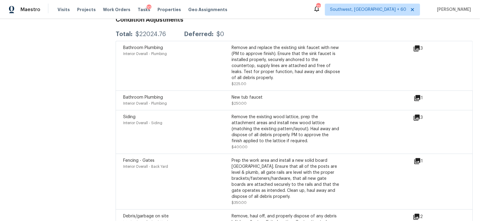
scroll to position [1285, 0]
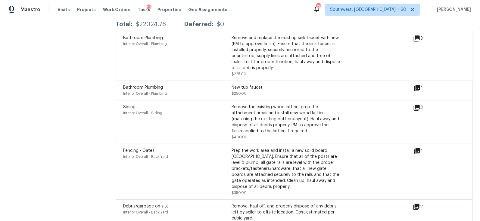
click at [414, 89] on div "Bathroom Plumbing Interior Overall - Plumbing New tub faucet $250.00" at bounding box center [268, 91] width 291 height 12
click at [418, 87] on icon at bounding box center [417, 88] width 6 height 6
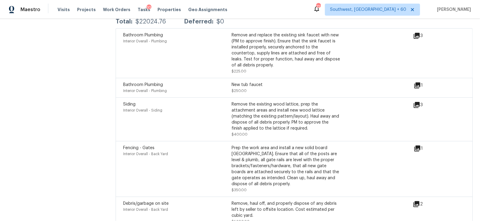
click at [415, 104] on icon at bounding box center [416, 105] width 7 height 7
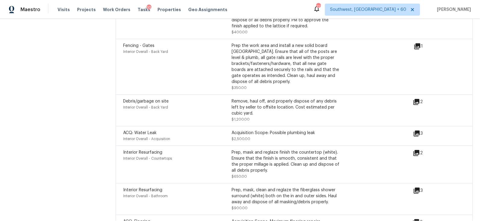
scroll to position [1395, 0]
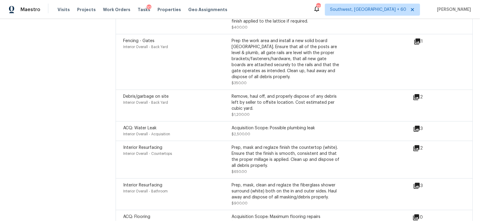
click at [411, 127] on div "ACQ: Water Leak Interior Overall - Acquisition Acquisition Scope: Possible plum…" at bounding box center [268, 131] width 290 height 12
click at [415, 127] on icon at bounding box center [417, 129] width 6 height 6
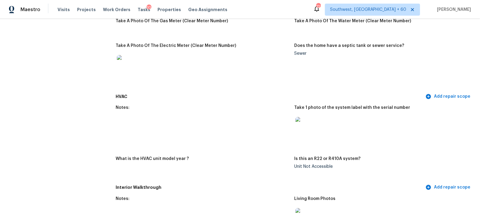
scroll to position [0, 0]
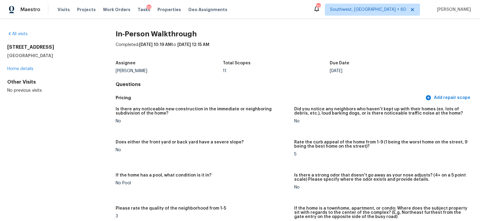
click at [27, 37] on div "All visits 5668 Centeridge Dr Dallas, TX 75249 Home details Other Visits No pre…" at bounding box center [51, 62] width 89 height 63
click at [21, 34] on link "All visits" at bounding box center [17, 34] width 20 height 4
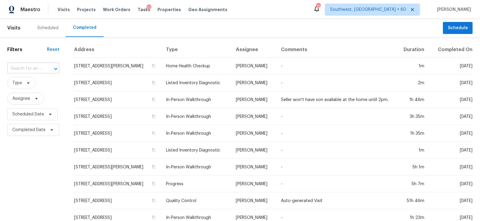
click at [45, 65] on div at bounding box center [52, 69] width 16 height 8
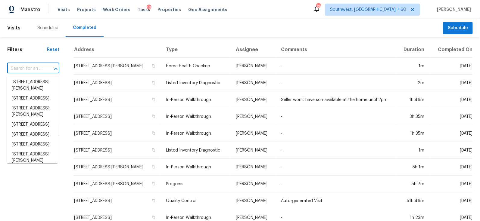
paste input "8249 Longridge Rd North Charleston, SC, 29418"
type input "8249 Longridge Rd North Charleston, SC, 29418"
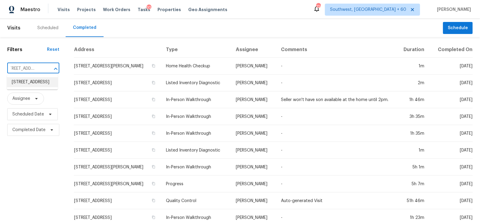
click at [42, 84] on li "8249 Longridge Rd, North Charleston, SC 29418" at bounding box center [32, 82] width 51 height 10
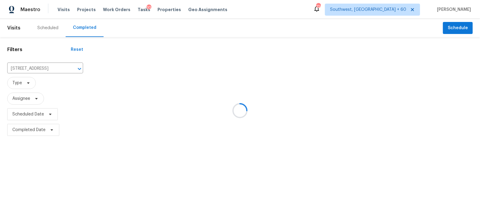
click at [107, 71] on div at bounding box center [240, 110] width 480 height 221
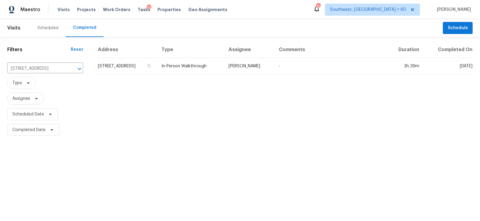
click at [107, 71] on td "8249 Longridge Rd, North Charleston, SC 29418" at bounding box center [127, 66] width 59 height 17
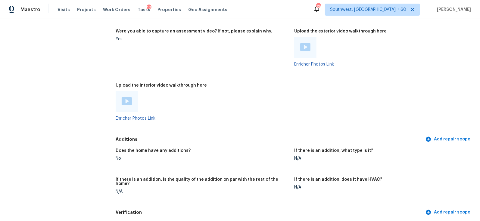
scroll to position [1249, 0]
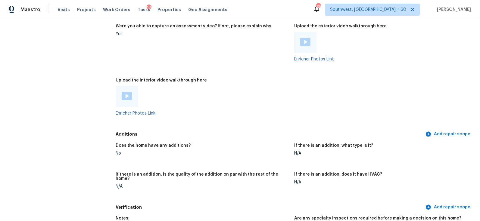
click at [304, 37] on div at bounding box center [305, 42] width 22 height 21
click at [304, 40] on img at bounding box center [305, 42] width 10 height 8
click at [126, 94] on img at bounding box center [127, 96] width 10 height 8
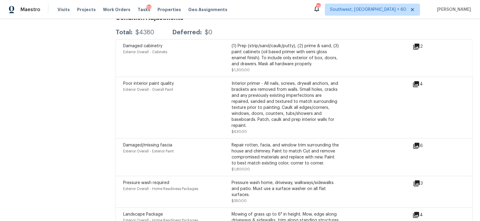
scroll to position [1545, 0]
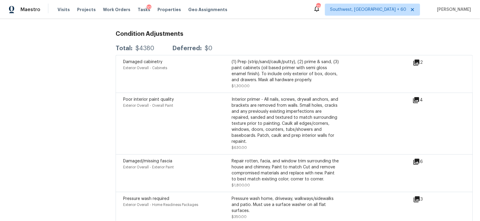
click at [414, 97] on icon at bounding box center [416, 100] width 6 height 6
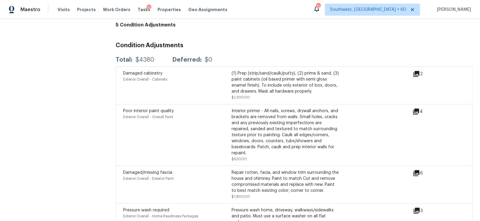
click at [417, 71] on icon at bounding box center [417, 74] width 6 height 6
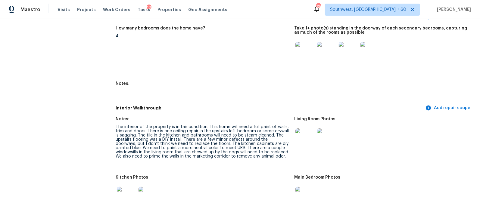
scroll to position [680, 0]
click at [310, 196] on img at bounding box center [304, 195] width 19 height 19
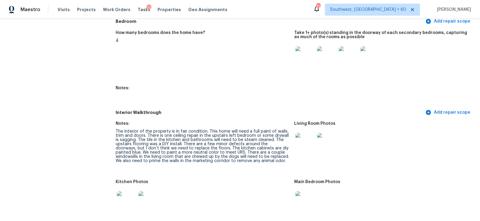
scroll to position [679, 0]
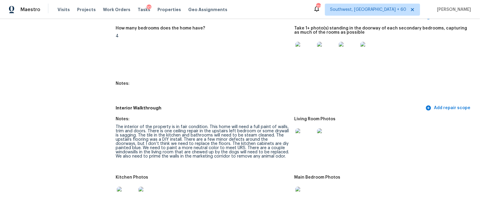
click at [216, 95] on figure "Notes:" at bounding box center [205, 90] width 179 height 17
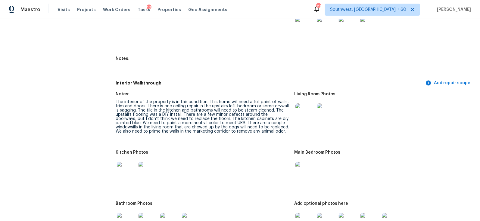
scroll to position [708, 0]
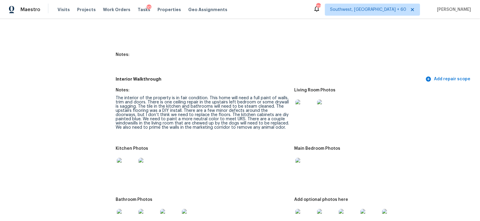
click at [254, 137] on figure "Notes: The interior of the property is in fair condition. This home will need a…" at bounding box center [205, 113] width 179 height 51
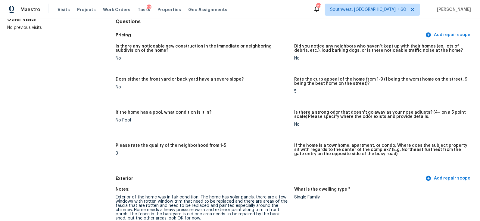
scroll to position [0, 0]
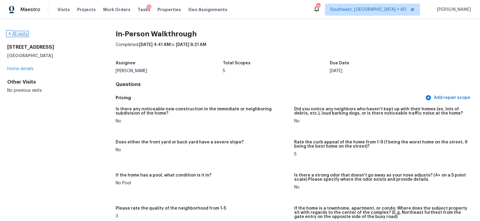
click at [21, 33] on link "All visits" at bounding box center [17, 34] width 20 height 4
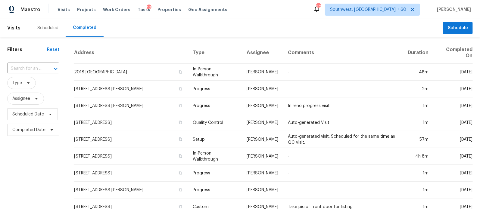
click at [24, 74] on div "​" at bounding box center [33, 68] width 52 height 13
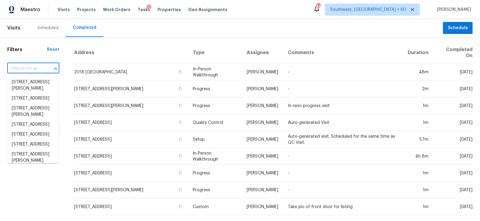
paste input "2449 Moon Shadow Rd New Port Richey, FL, 34655"
type input "2449 Moon Shadow Rd New Port Richey, FL, 34655"
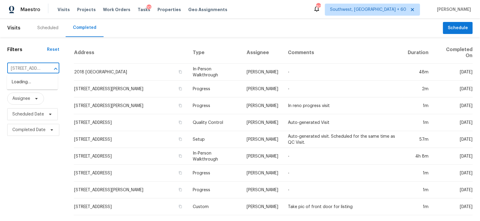
scroll to position [0, 70]
click at [36, 86] on li "[STREET_ADDRESS][PERSON_NAME]" at bounding box center [32, 85] width 51 height 16
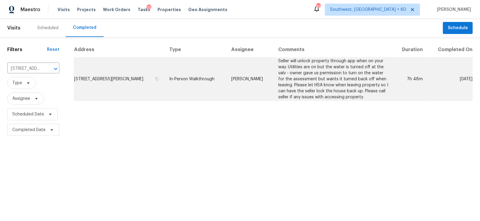
click at [124, 76] on td "[STREET_ADDRESS][PERSON_NAME]" at bounding box center [119, 79] width 91 height 43
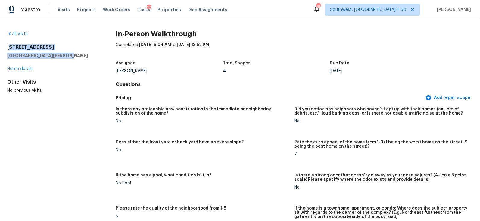
drag, startPoint x: 8, startPoint y: 46, endPoint x: 61, endPoint y: 54, distance: 52.9
click at [61, 54] on div "2449 Moon Shadow Rd New Port Richey, FL 34655" at bounding box center [51, 51] width 89 height 14
drag, startPoint x: 8, startPoint y: 47, endPoint x: 67, endPoint y: 55, distance: 59.8
click at [68, 55] on div "2449 Moon Shadow Rd New Port Richey, FL 34655" at bounding box center [51, 51] width 89 height 14
copy div "2449 Moon Shadow Rd New Port Richey, FL 34655"
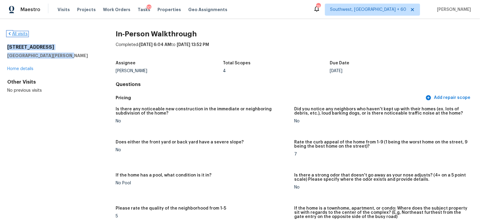
click at [19, 36] on link "All visits" at bounding box center [17, 34] width 20 height 4
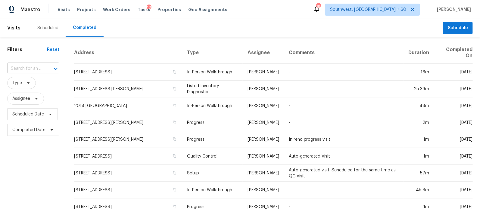
click at [40, 69] on input "text" at bounding box center [24, 68] width 35 height 9
paste input "15234 Highsprings Dr, Houston, TX 77068"
type input "15234 Highsprings Dr, Houston, TX 77068"
click at [33, 87] on li "15234 Highsprings Dr, Houston, TX 77068" at bounding box center [32, 82] width 51 height 10
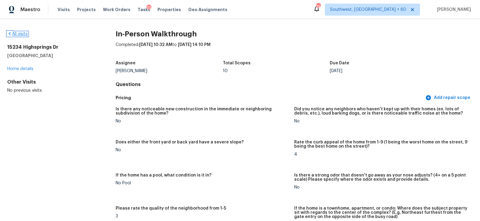
click at [19, 34] on link "All visits" at bounding box center [17, 34] width 20 height 4
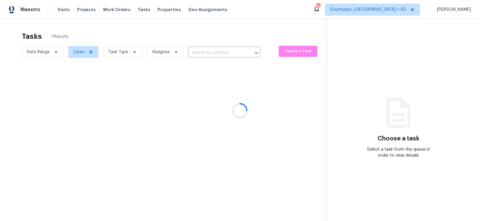
click at [212, 34] on div at bounding box center [240, 110] width 480 height 221
click at [212, 49] on div at bounding box center [240, 110] width 480 height 221
click at [212, 61] on div at bounding box center [240, 110] width 480 height 221
click at [214, 55] on div at bounding box center [240, 110] width 480 height 221
click at [222, 33] on div at bounding box center [240, 110] width 480 height 221
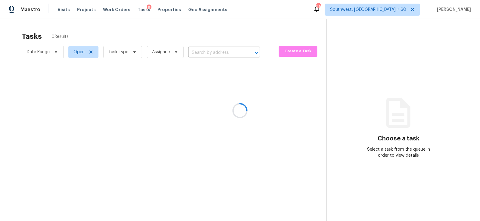
click at [220, 52] on div at bounding box center [240, 110] width 480 height 221
click at [226, 51] on div at bounding box center [240, 110] width 480 height 221
click at [203, 54] on div at bounding box center [240, 110] width 480 height 221
click at [219, 43] on div at bounding box center [240, 110] width 480 height 221
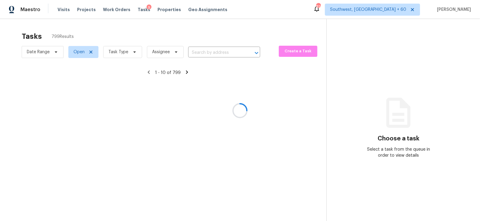
click at [111, 60] on div at bounding box center [240, 110] width 480 height 221
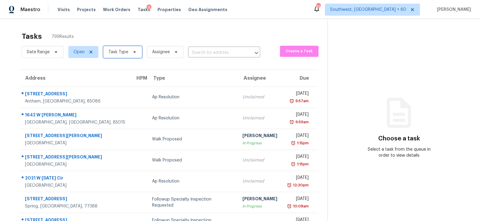
click at [116, 57] on span "Task Type" at bounding box center [122, 52] width 39 height 12
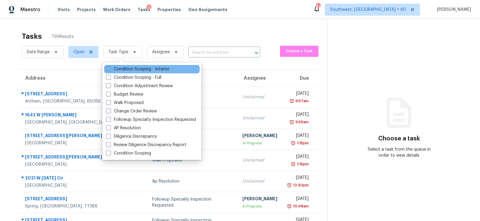
click at [135, 73] on div "Condition Scoping - Interior" at bounding box center [151, 69] width 95 height 8
click at [141, 69] on label "Condition Scoping - Interior" at bounding box center [138, 69] width 64 height 6
click at [110, 69] on input "Condition Scoping - Interior" at bounding box center [108, 68] width 4 height 4
checkbox input "true"
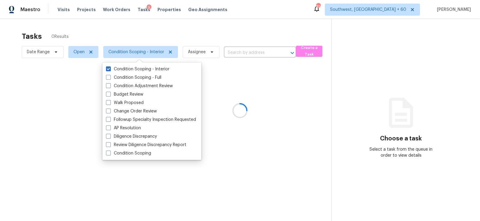
click at [236, 20] on div at bounding box center [240, 110] width 480 height 221
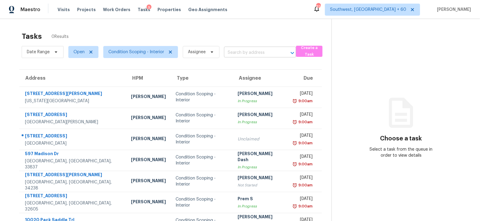
click at [249, 51] on input "text" at bounding box center [251, 52] width 55 height 9
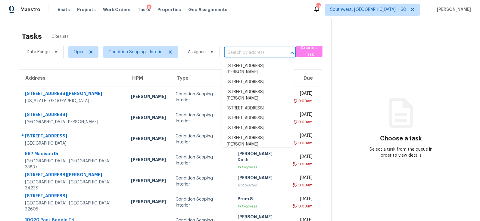
paste input "8803 Breezefield San Antonio, TX, 78240"
type input "8803 Breezefield San Antonio, TX, 78240"
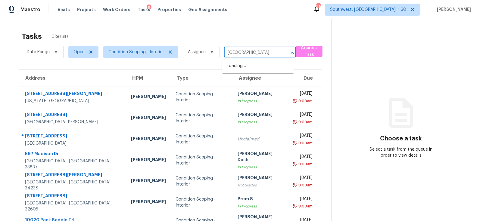
scroll to position [0, 29]
click at [250, 71] on li "8803 Breezefield, San Antonio, TX 78240" at bounding box center [258, 66] width 72 height 10
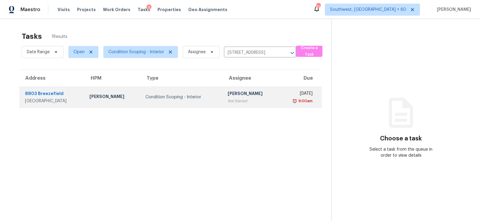
click at [242, 104] on td "Salma Ansari Not Started" at bounding box center [251, 97] width 56 height 21
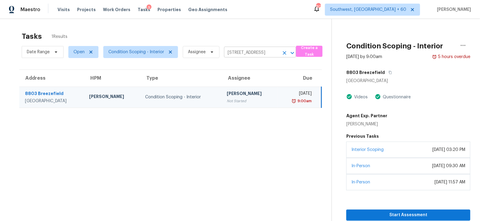
click at [264, 52] on input "8803 Breezefield, San Antonio, TX 78240" at bounding box center [251, 52] width 55 height 9
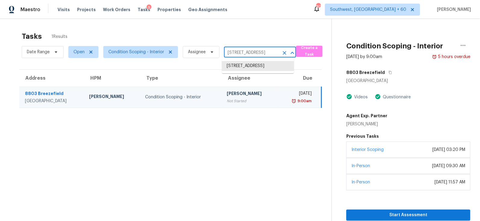
paste input "34256 New York St, Clinton Township, MI 48035"
type input "34256 New York St, Clinton Township, MI 48035"
click at [250, 69] on li "34256 New York St, Clinton Township, MI 48035" at bounding box center [258, 66] width 72 height 10
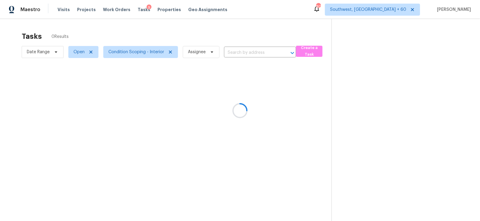
type input "34256 New York St, Clinton Township, MI 48035"
click at [77, 53] on span "Open" at bounding box center [78, 52] width 11 height 6
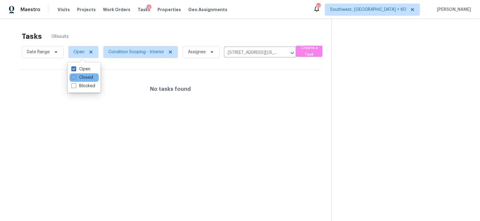
click at [91, 79] on label "Closed" at bounding box center [82, 78] width 22 height 6
click at [75, 79] on input "Closed" at bounding box center [73, 77] width 4 height 4
click at [89, 79] on label "Closed" at bounding box center [82, 78] width 22 height 6
click at [75, 79] on input "Closed" at bounding box center [73, 77] width 4 height 4
checkbox input "false"
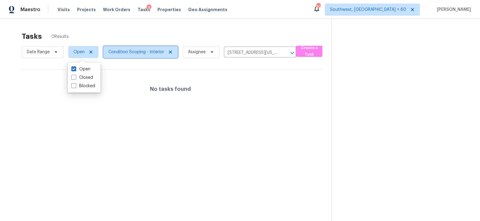
click at [128, 51] on span "Condition Scoping - Interior" at bounding box center [136, 52] width 56 height 6
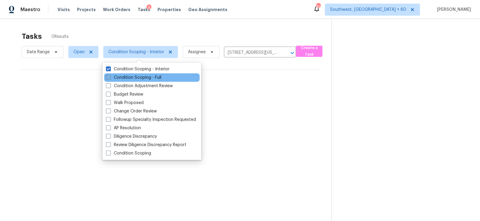
click at [135, 78] on label "Condition Scoping - Full" at bounding box center [133, 78] width 55 height 6
click at [110, 78] on input "Condition Scoping - Full" at bounding box center [108, 77] width 4 height 4
checkbox input "true"
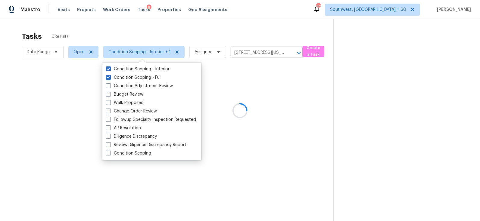
click at [223, 20] on div at bounding box center [240, 110] width 480 height 221
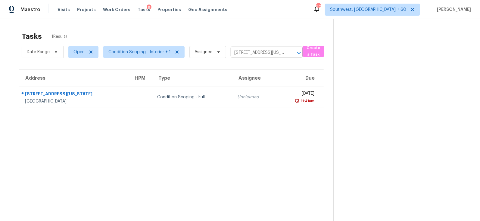
click at [233, 100] on td "Unclaimed" at bounding box center [255, 97] width 44 height 21
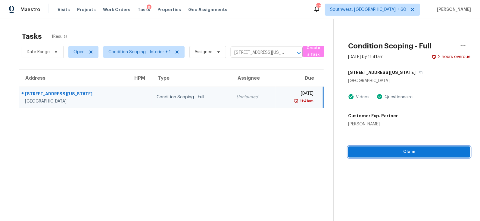
click at [409, 152] on span "Claim" at bounding box center [409, 152] width 113 height 8
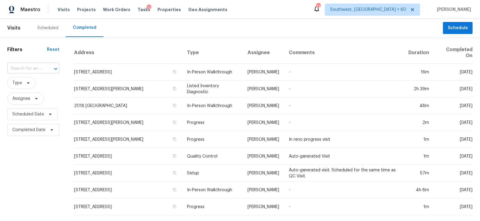
click at [36, 67] on input "text" at bounding box center [24, 68] width 35 height 9
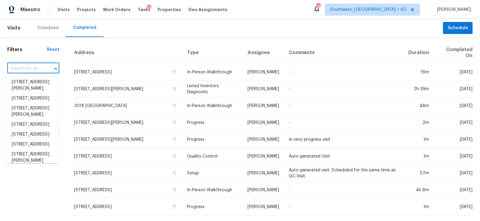
paste input "[STREET_ADDRESS]"
type input "[STREET_ADDRESS]"
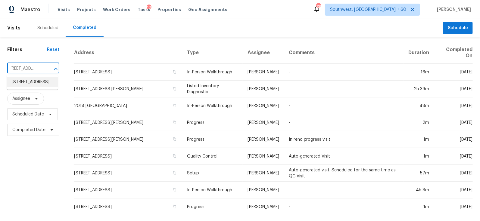
click at [29, 86] on li "[STREET_ADDRESS]" at bounding box center [32, 82] width 51 height 10
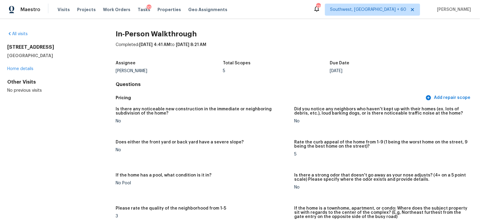
click at [20, 30] on div "All visits [STREET_ADDRESS] Home details Other Visits No previous visits In-Per…" at bounding box center [240, 120] width 480 height 202
click at [22, 33] on link "All visits" at bounding box center [17, 34] width 20 height 4
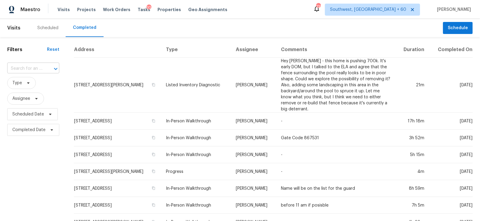
click at [37, 71] on input "text" at bounding box center [24, 68] width 35 height 9
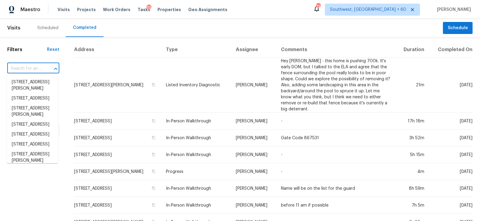
paste input "[STREET_ADDRESS][PERSON_NAME]"
type input "[STREET_ADDRESS][PERSON_NAME]"
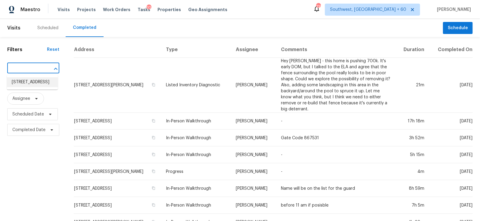
click at [23, 86] on li "5668 Centeridge Dr, Dallas, TX 75249" at bounding box center [32, 82] width 51 height 10
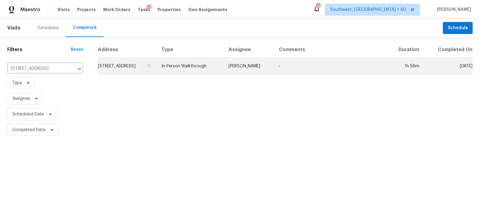
click at [130, 65] on td "5668 Centeridge Dr, Dallas, TX 75249" at bounding box center [127, 66] width 59 height 17
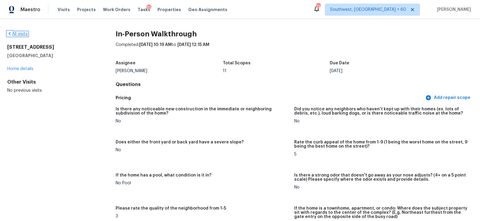
click at [18, 33] on link "All visits" at bounding box center [17, 34] width 20 height 4
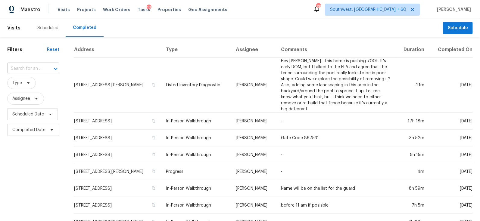
click at [19, 72] on input "text" at bounding box center [24, 68] width 35 height 9
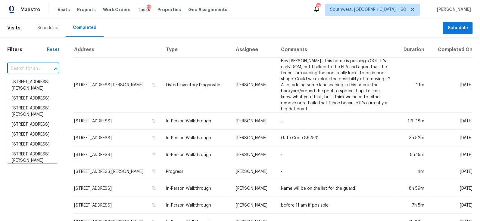
paste input "14404 W Yukon Dr Sun City West, AZ, 85375"
type input "14404 W Yukon Dr Sun City West, AZ, 85375"
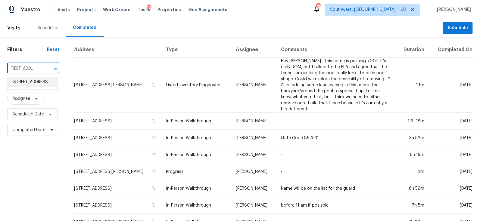
click at [28, 87] on li "14404 W Yukon Dr, Sun City West, AZ 85375" at bounding box center [32, 82] width 51 height 10
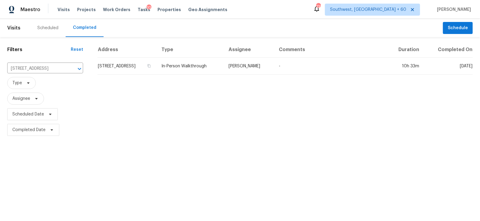
click at [138, 64] on td "14404 W Yukon Dr, Sun City West, AZ 85375" at bounding box center [127, 66] width 59 height 17
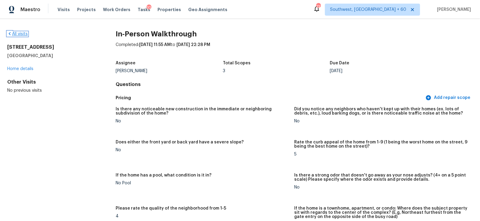
click at [11, 35] on icon at bounding box center [9, 33] width 5 height 5
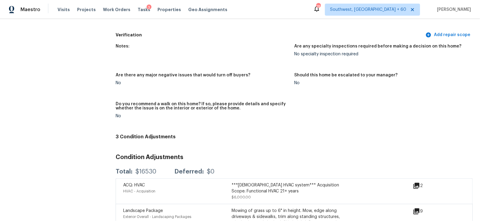
scroll to position [1389, 0]
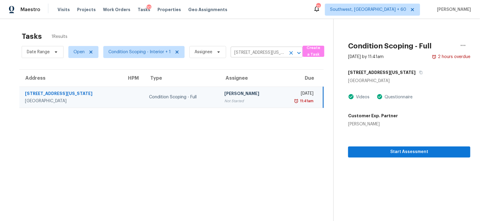
click at [295, 53] on button "Open" at bounding box center [299, 53] width 8 height 8
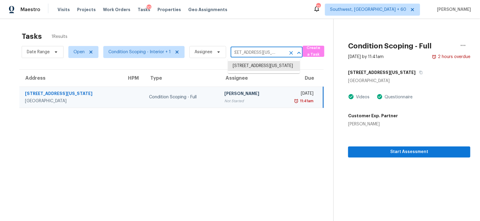
click at [290, 52] on icon "Clear" at bounding box center [291, 53] width 4 height 4
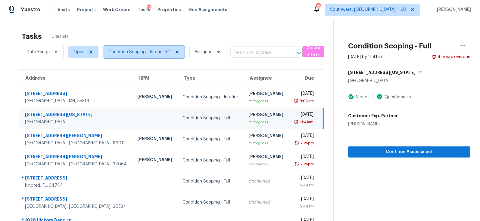
click at [144, 54] on span "Condition Scoping - Interior + 1" at bounding box center [139, 52] width 62 height 6
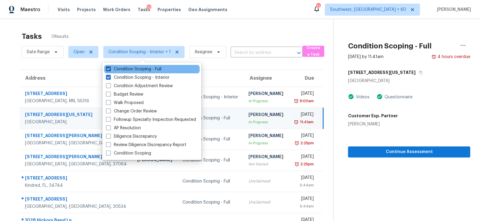
click at [147, 67] on label "Condition Scoping - Full" at bounding box center [133, 69] width 55 height 6
click at [110, 67] on input "Condition Scoping - Full" at bounding box center [108, 68] width 4 height 4
checkbox input "false"
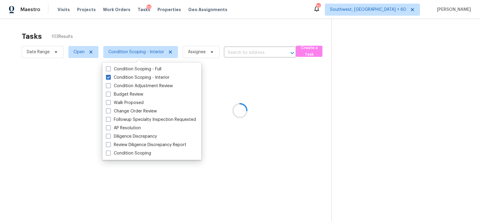
click at [200, 36] on div at bounding box center [240, 110] width 480 height 221
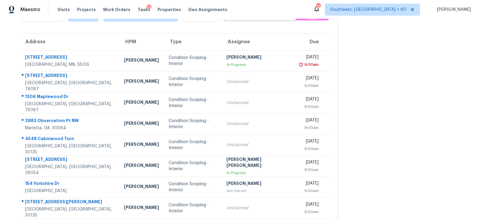
scroll to position [92, 0]
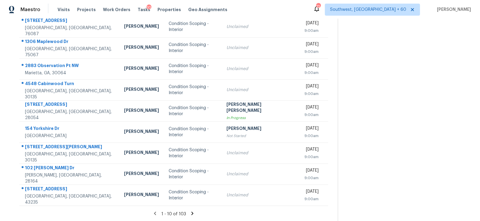
click at [191, 212] on icon at bounding box center [192, 213] width 2 height 3
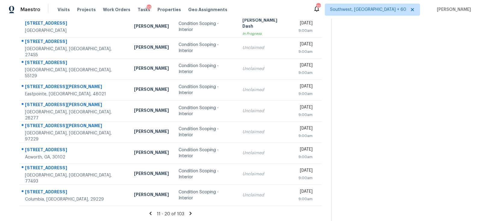
click at [191, 212] on icon at bounding box center [190, 213] width 5 height 5
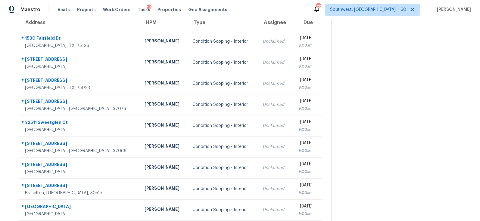
scroll to position [55, 0]
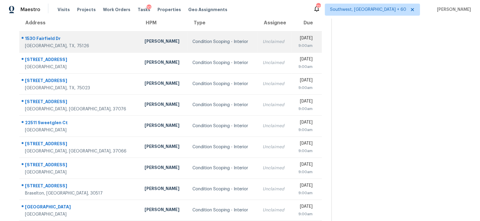
click at [258, 50] on td "Unclaimed" at bounding box center [275, 41] width 34 height 21
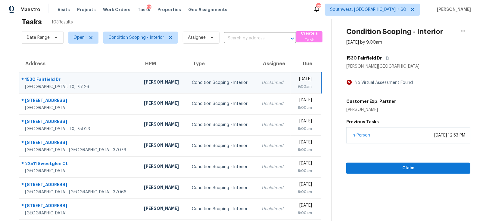
scroll to position [0, 0]
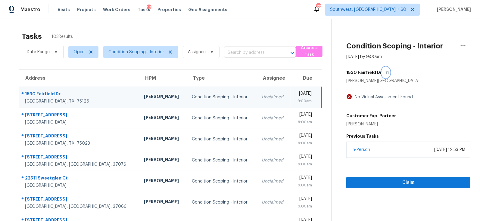
click at [384, 74] on button "button" at bounding box center [386, 72] width 8 height 11
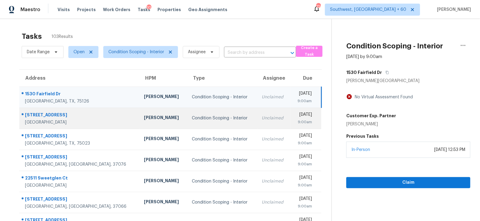
click at [262, 117] on div "Unclaimed" at bounding box center [274, 118] width 24 height 6
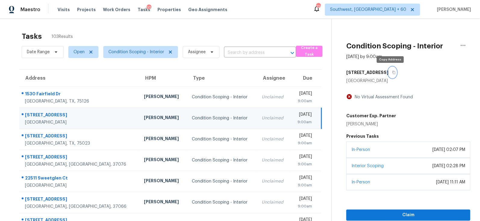
click at [392, 71] on icon "button" at bounding box center [394, 73] width 4 height 4
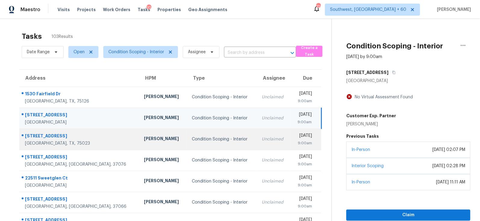
click at [214, 141] on div "Condition Scoping - Interior" at bounding box center [222, 139] width 61 height 6
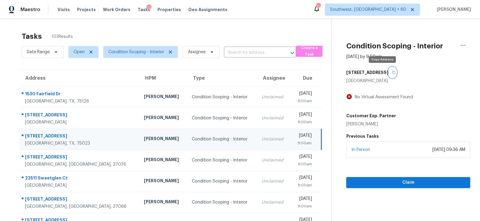
click at [392, 72] on icon "button" at bounding box center [394, 73] width 4 height 4
click at [249, 53] on input "text" at bounding box center [251, 52] width 55 height 9
paste input "3849 Suffolk Ln, Plano, TX 75023"
type input "3849 Suffolk Ln, Plano, TX 75023"
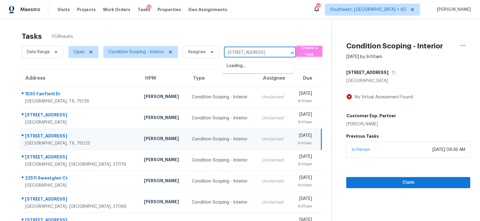
scroll to position [0, 13]
click at [248, 68] on li "3849 Suffolk Ln, Plano, TX 75023" at bounding box center [258, 66] width 72 height 10
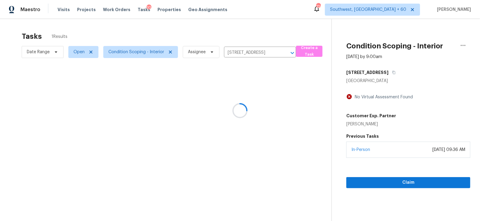
click at [259, 113] on section "Tasks 1 Results Date Range Open Condition Scoping - Interior Assignee 3849 Suff…" at bounding box center [171, 135] width 322 height 212
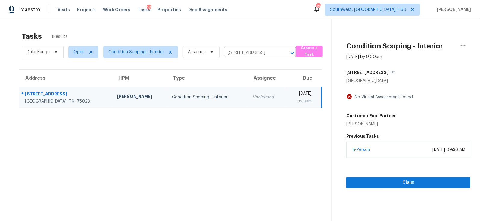
click at [291, 95] on div "Thu, Aug 21st 2025" at bounding box center [301, 95] width 21 height 8
click at [401, 177] on button "Claim" at bounding box center [408, 182] width 124 height 11
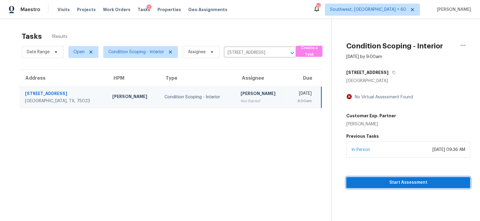
click at [417, 183] on span "Start Assessment" at bounding box center [408, 183] width 114 height 8
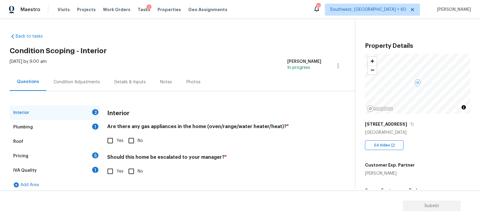
click at [139, 142] on span "No" at bounding box center [140, 141] width 5 height 6
click at [138, 142] on input "No" at bounding box center [131, 141] width 13 height 13
checkbox input "true"
click at [126, 173] on input "No" at bounding box center [131, 172] width 13 height 13
checkbox input "true"
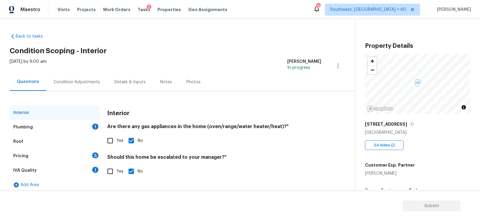
click at [82, 122] on div "Plumbing 1" at bounding box center [55, 127] width 90 height 14
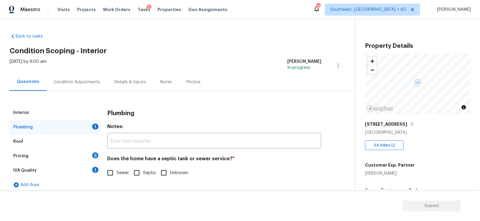
click at [111, 169] on input "Sewer" at bounding box center [110, 173] width 13 height 13
checkbox input "true"
click at [91, 171] on div "IVA Quality 1" at bounding box center [55, 171] width 90 height 14
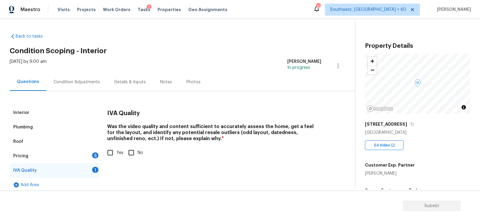
click at [117, 151] on span "Yes" at bounding box center [120, 153] width 7 height 6
click at [117, 151] on input "Yes" at bounding box center [110, 153] width 13 height 13
checkbox input "true"
click at [90, 159] on div "Pricing 5" at bounding box center [55, 156] width 90 height 14
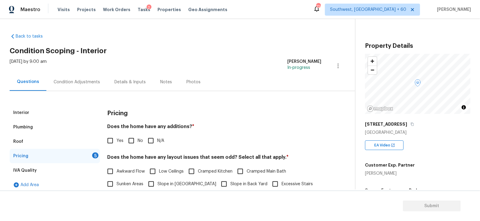
click at [144, 140] on div "Yes No N/A" at bounding box center [214, 141] width 214 height 13
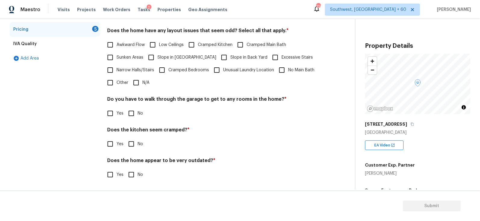
scroll to position [108, 0]
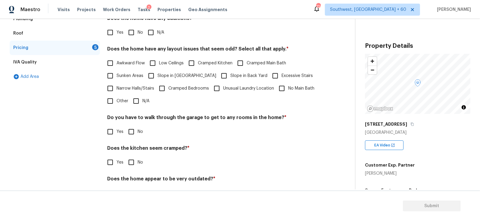
click at [134, 34] on input "No" at bounding box center [131, 32] width 13 height 13
checkbox input "true"
click at [139, 95] on input "N/A" at bounding box center [136, 101] width 13 height 13
checkbox input "true"
click at [136, 131] on input "No" at bounding box center [131, 132] width 13 height 13
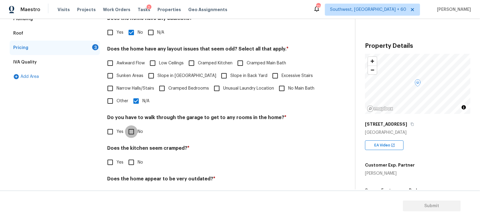
checkbox input "true"
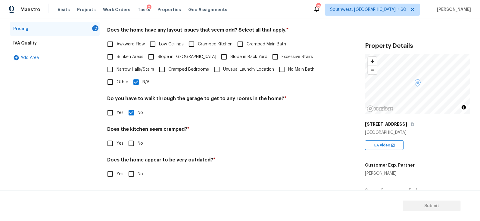
scroll to position [127, 0]
click at [133, 140] on input "No" at bounding box center [131, 144] width 13 height 13
checkbox input "true"
click at [132, 177] on input "No" at bounding box center [131, 175] width 13 height 13
checkbox input "true"
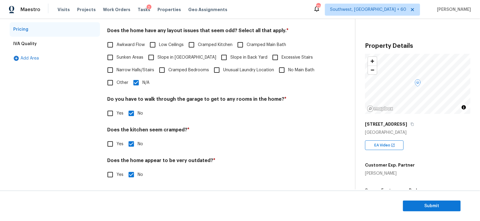
scroll to position [0, 0]
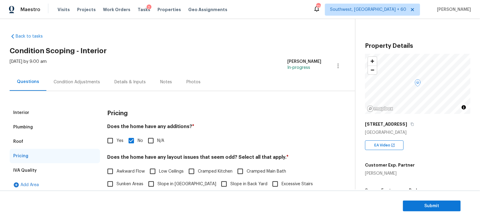
click at [85, 82] on div "Condition Adjustments" at bounding box center [77, 82] width 46 height 6
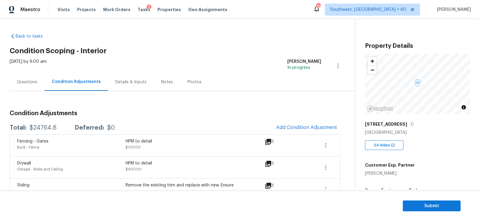
click at [30, 81] on div "Questions" at bounding box center [27, 82] width 20 height 6
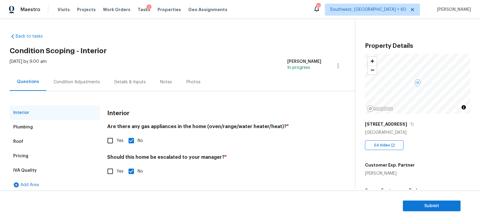
scroll to position [4, 0]
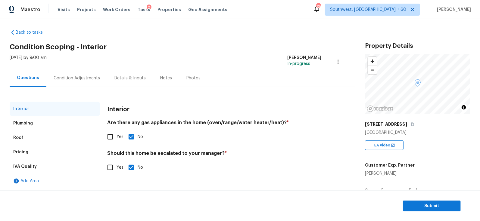
click at [115, 166] on input "Yes" at bounding box center [110, 167] width 13 height 13
checkbox input "true"
checkbox input "false"
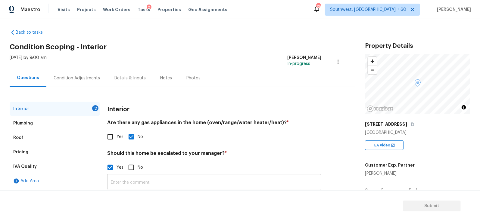
click at [130, 186] on input "text" at bounding box center [214, 183] width 214 height 14
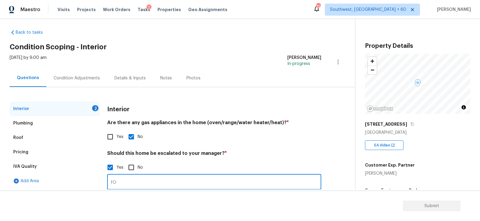
type input "f"
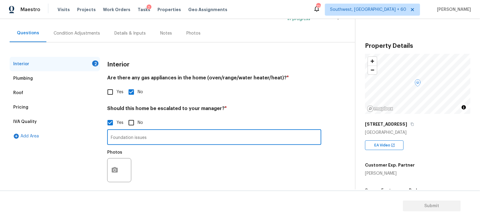
scroll to position [54, 0]
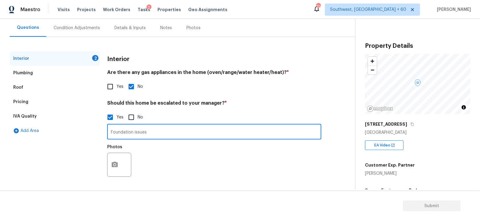
type input "Foundation issues"
click at [120, 167] on button "button" at bounding box center [115, 164] width 14 height 23
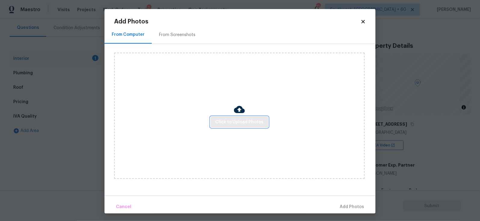
click at [237, 123] on span "Click to Upload Photos" at bounding box center [239, 123] width 48 height 8
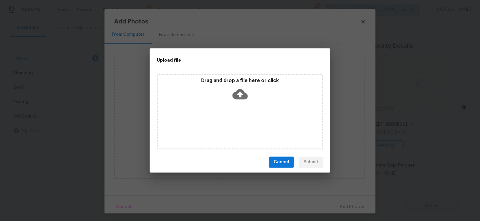
click at [244, 102] on div "Drag and drop a file here or click" at bounding box center [240, 91] width 164 height 26
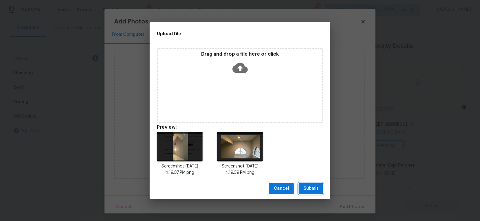
click at [316, 190] on span "Submit" at bounding box center [311, 189] width 15 height 8
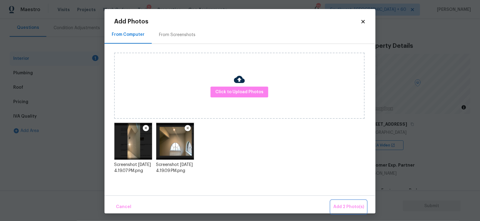
click at [353, 201] on button "Add 2 Photo(s)" at bounding box center [349, 207] width 36 height 13
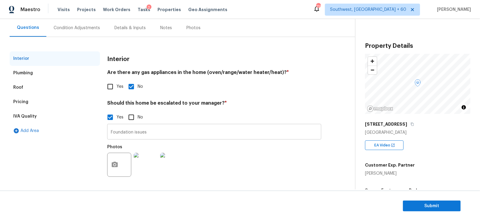
click at [169, 130] on input "Foundation issues" at bounding box center [214, 133] width 214 height 14
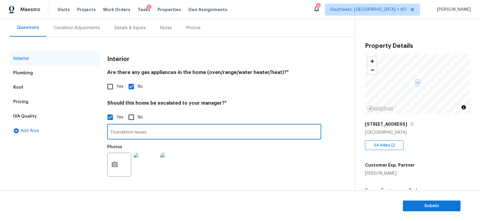
click at [163, 137] on input "Foundation issues" at bounding box center [214, 133] width 214 height 14
click at [147, 166] on img at bounding box center [146, 165] width 24 height 24
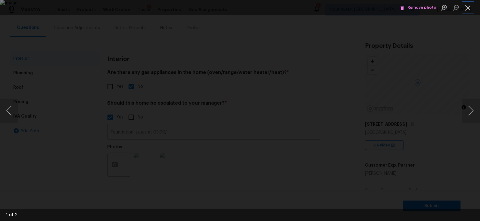
click at [470, 8] on button "Close lightbox" at bounding box center [468, 7] width 12 height 11
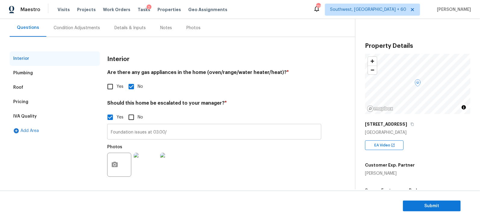
click at [183, 137] on input "Foundation issues at 03.00/" at bounding box center [214, 133] width 214 height 14
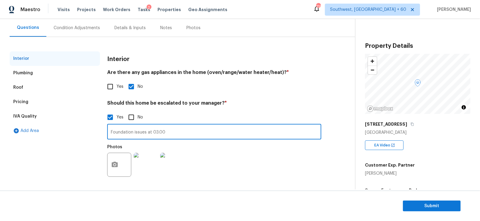
click at [167, 137] on input "Foundation issues at 03.00" at bounding box center [214, 133] width 214 height 14
type input "Foundation issues at 03.00"
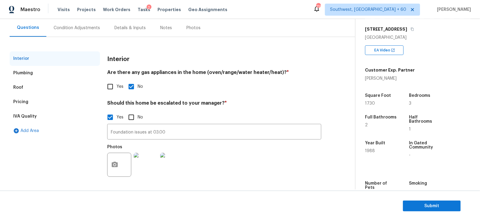
scroll to position [93, 0]
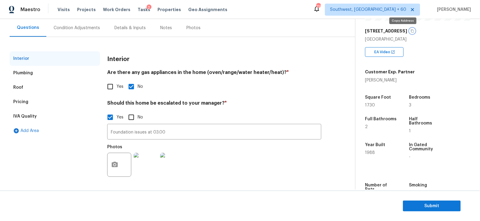
click at [411, 31] on icon "button" at bounding box center [413, 31] width 4 height 4
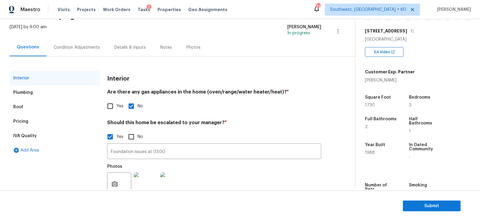
click at [89, 57] on div "Interior Plumbing Roof Pricing IVA Quality Add Area Interior Are there any gas …" at bounding box center [175, 132] width 331 height 151
click at [81, 51] on div "Condition Adjustments" at bounding box center [76, 48] width 61 height 18
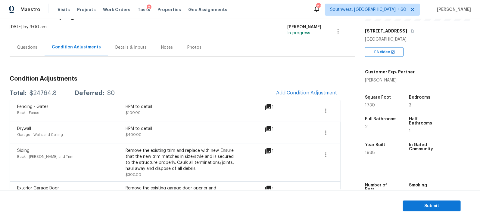
click at [49, 93] on div "$24764.8" at bounding box center [43, 93] width 27 height 6
copy div "$24764.8"
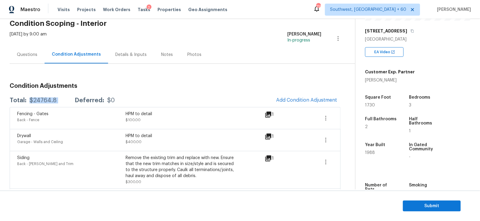
scroll to position [16, 0]
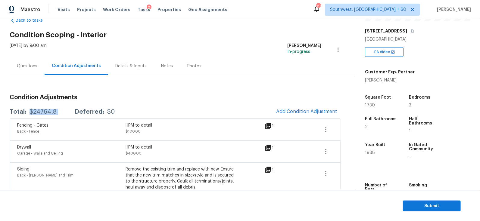
click at [42, 67] on div "Questions" at bounding box center [27, 66] width 35 height 18
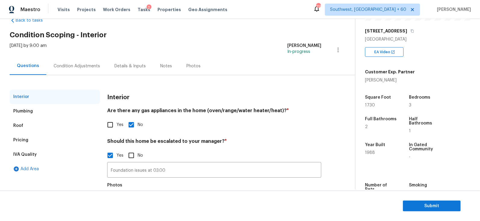
scroll to position [28, 0]
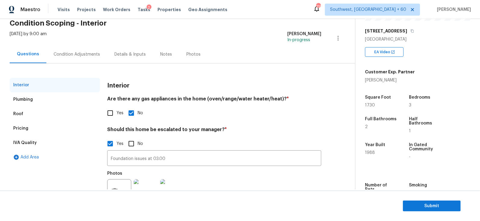
click at [88, 53] on div "Condition Adjustments" at bounding box center [77, 55] width 46 height 6
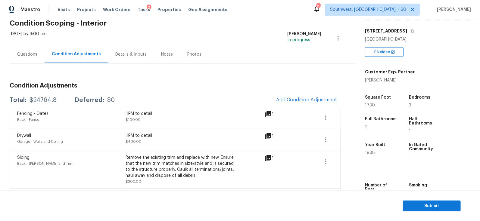
click at [306, 97] on span "Add Condition Adjustment" at bounding box center [306, 99] width 61 height 5
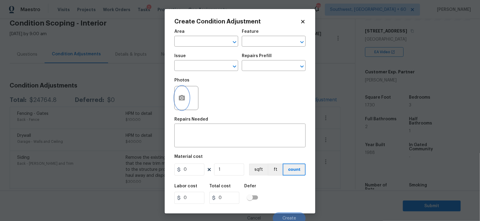
click at [179, 97] on icon "button" at bounding box center [182, 97] width 6 height 5
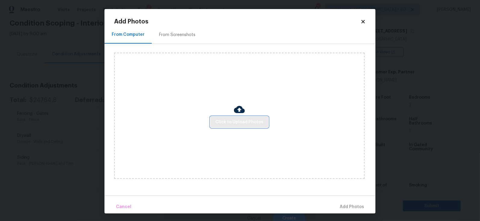
click at [236, 120] on span "Click to Upload Photos" at bounding box center [239, 123] width 48 height 8
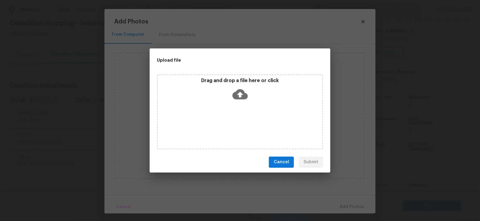
click at [239, 98] on icon at bounding box center [240, 94] width 15 height 10
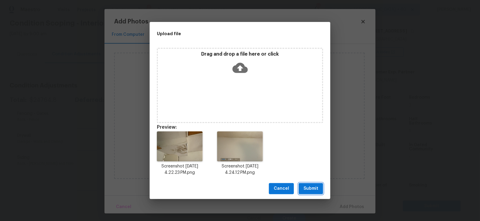
click at [310, 188] on span "Submit" at bounding box center [311, 189] width 15 height 8
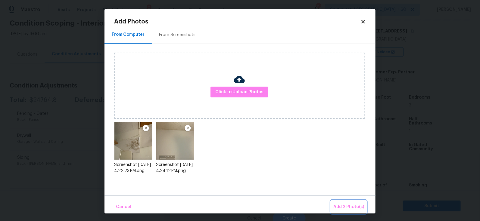
click at [348, 204] on span "Add 2 Photo(s)" at bounding box center [348, 208] width 31 height 8
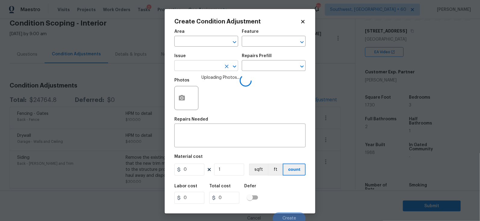
click at [201, 67] on input "text" at bounding box center [197, 66] width 47 height 9
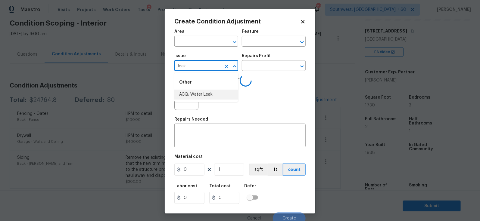
click at [210, 94] on li "ACQ: Water Leak" at bounding box center [206, 95] width 64 height 10
type input "ACQ: Water Leak"
click at [264, 64] on input "text" at bounding box center [265, 66] width 47 height 9
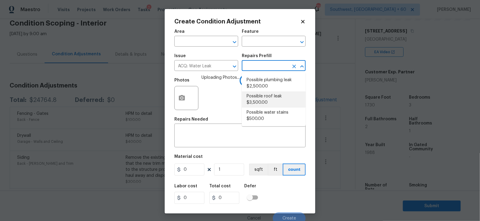
click at [261, 100] on li "Possible roof leak $3,500.00" at bounding box center [274, 100] width 64 height 16
type input "Acquisition"
type textarea "Acquisition Scope: Possible roof leak"
type input "3500"
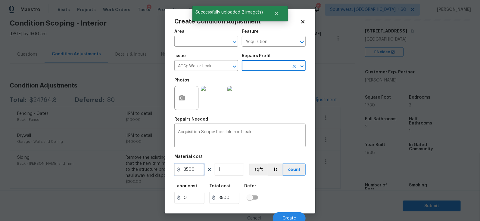
click at [185, 170] on input "3500" at bounding box center [189, 170] width 30 height 12
type input "2500"
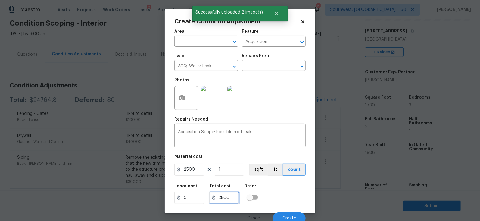
click at [233, 200] on input "3500" at bounding box center [224, 198] width 30 height 12
type input "2500"
click at [291, 215] on button "Create" at bounding box center [289, 219] width 33 height 12
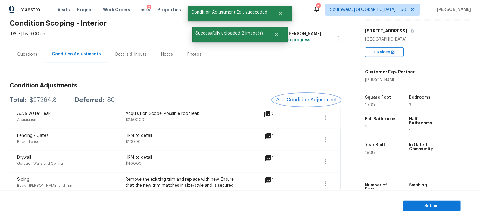
click at [297, 95] on button "Add Condition Adjustment" at bounding box center [307, 100] width 68 height 13
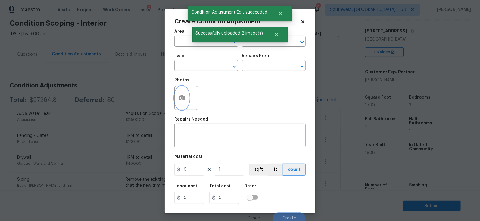
click at [180, 100] on icon "button" at bounding box center [182, 97] width 6 height 5
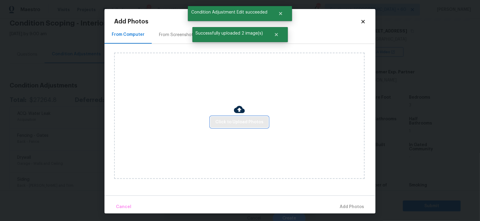
click at [245, 122] on span "Click to Upload Photos" at bounding box center [239, 123] width 48 height 8
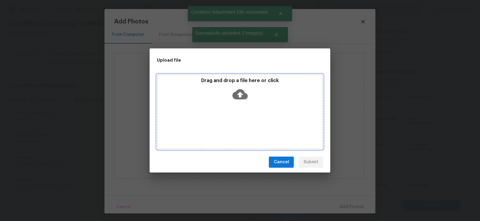
click at [241, 99] on icon at bounding box center [240, 94] width 15 height 10
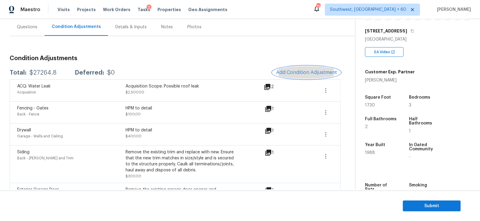
scroll to position [50, 0]
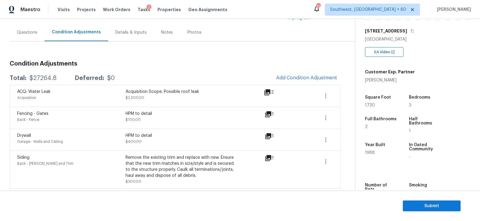
click at [275, 91] on div "2" at bounding box center [278, 92] width 29 height 7
click at [268, 92] on icon at bounding box center [267, 92] width 6 height 6
click at [257, 61] on h3 "Condition Adjustments" at bounding box center [175, 64] width 331 height 6
click at [246, 61] on h3 "Condition Adjustments" at bounding box center [175, 64] width 331 height 6
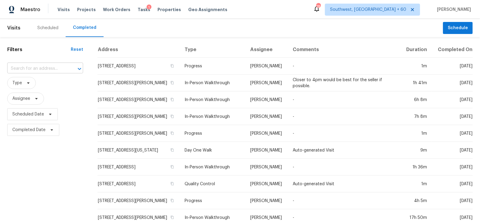
click at [45, 70] on input "text" at bounding box center [36, 68] width 59 height 9
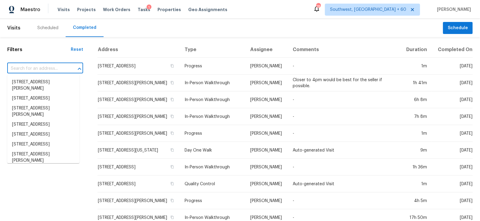
paste input "1530 Fairfield Dr, Forney, TX 75126"
type input "1530 Fairfield Dr, Forney, TX 75126"
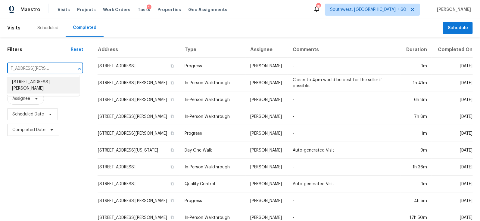
click at [53, 89] on li "1530 Fairfield Dr, Forney, TX 75126" at bounding box center [43, 85] width 72 height 16
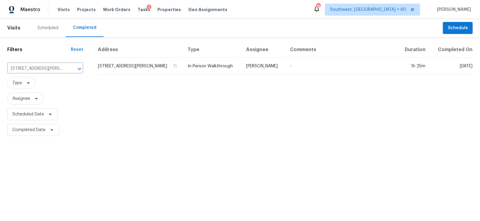
click at [138, 66] on td "1530 Fairfield Dr, Forney, TX 75126" at bounding box center [140, 66] width 85 height 17
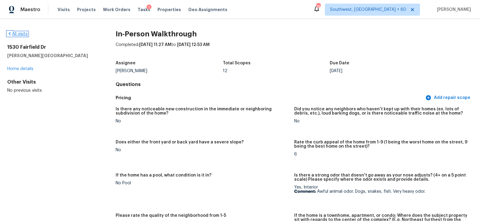
click at [22, 32] on link "All visits" at bounding box center [17, 34] width 20 height 4
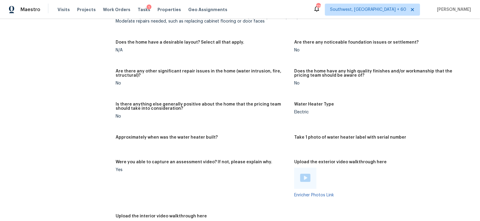
scroll to position [729, 0]
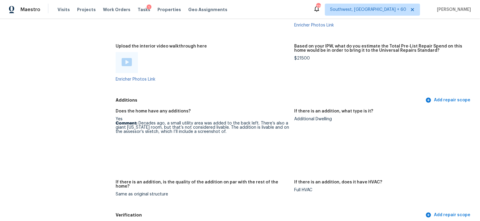
scroll to position [1389, 0]
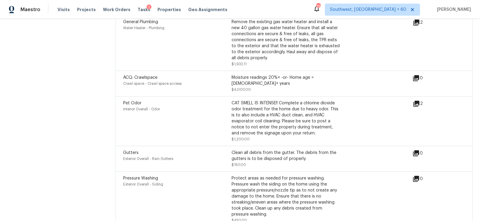
scroll to position [1639, 0]
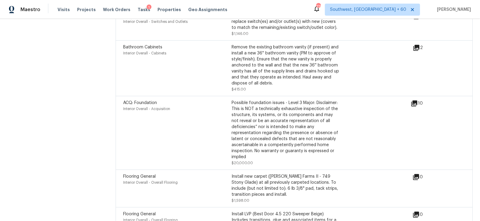
scroll to position [1727, 0]
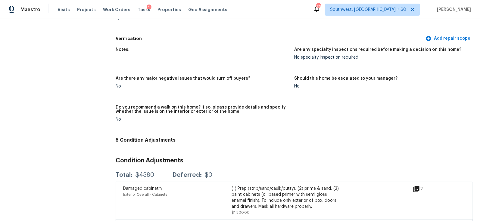
scroll to position [1608, 0]
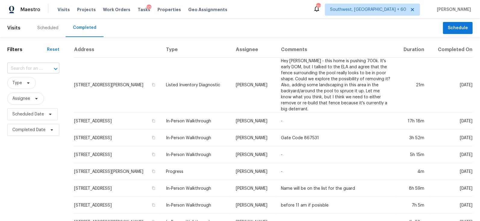
click at [45, 71] on div at bounding box center [52, 69] width 16 height 8
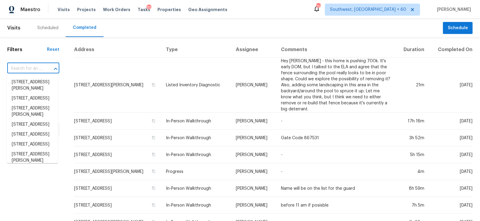
paste input "[STREET_ADDRESS]"
type input "[STREET_ADDRESS]"
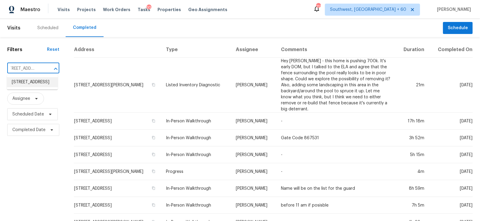
click at [43, 86] on li "[STREET_ADDRESS]" at bounding box center [32, 82] width 51 height 10
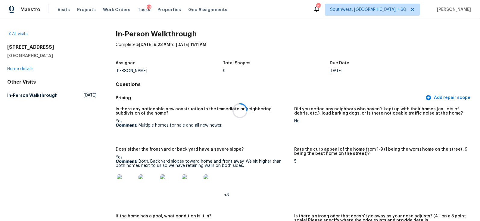
click at [23, 33] on div at bounding box center [240, 110] width 480 height 221
click at [19, 34] on link "All visits" at bounding box center [17, 34] width 20 height 4
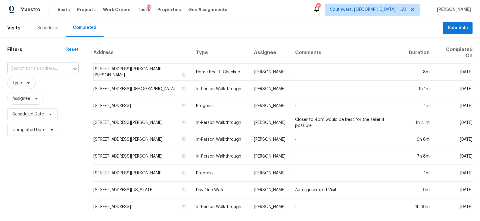
click at [45, 69] on input "text" at bounding box center [34, 68] width 55 height 9
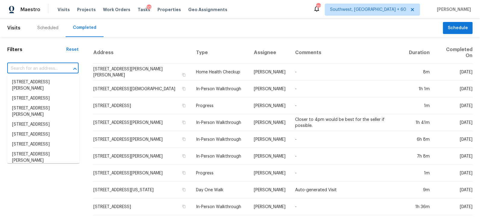
paste input "[STREET_ADDRESS]"
type input "[STREET_ADDRESS]"
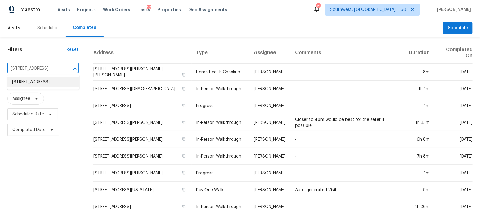
click at [41, 87] on li "[STREET_ADDRESS]" at bounding box center [43, 82] width 72 height 10
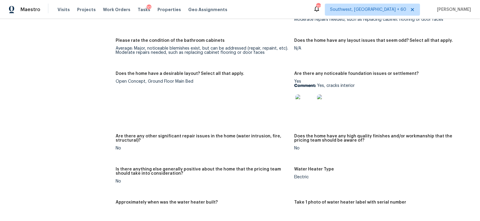
scroll to position [1060, 0]
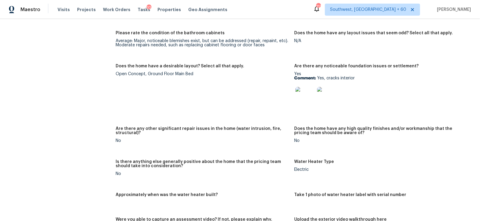
click at [302, 97] on img at bounding box center [304, 96] width 19 height 19
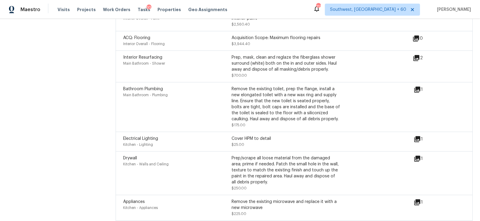
scroll to position [1954, 0]
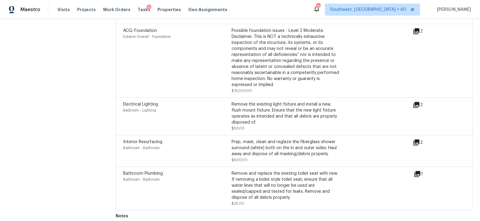
click at [417, 171] on icon at bounding box center [417, 174] width 6 height 6
click at [418, 140] on icon at bounding box center [417, 143] width 6 height 6
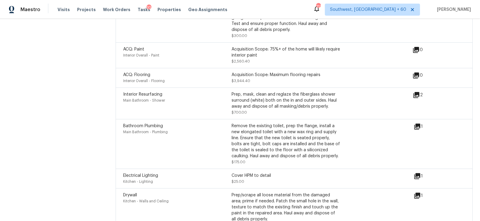
scroll to position [1679, 0]
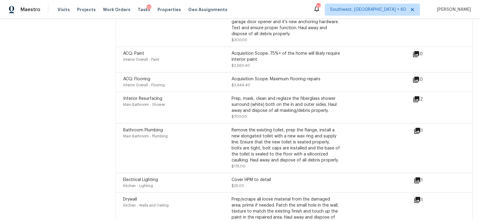
click at [421, 128] on div "1" at bounding box center [428, 130] width 28 height 7
click at [417, 128] on icon at bounding box center [417, 131] width 6 height 6
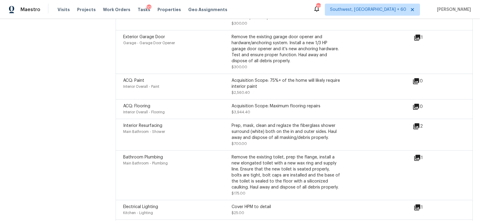
scroll to position [1649, 0]
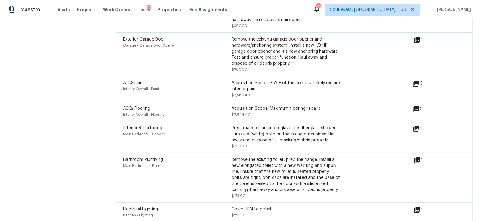
click at [413, 126] on div "Interior Resurfacing Main Bathroom - Shower Prep, mask, clean and reglaze the f…" at bounding box center [268, 137] width 290 height 24
click at [417, 126] on icon at bounding box center [417, 129] width 6 height 6
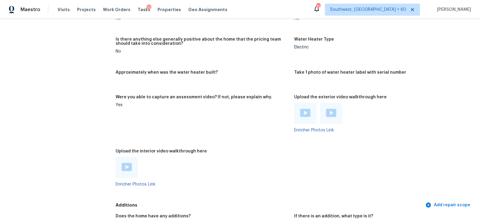
scroll to position [1179, 0]
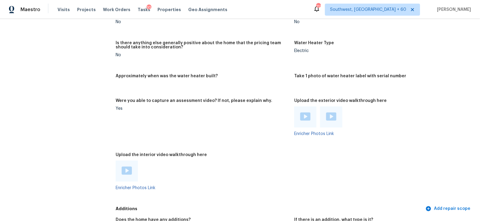
click at [305, 115] on img at bounding box center [305, 117] width 10 height 8
click at [331, 115] on img at bounding box center [331, 117] width 10 height 8
click at [126, 168] on img at bounding box center [127, 171] width 10 height 8
click at [225, 135] on figure "Were you able to capture an assessment video? If not, please explain why. Yes" at bounding box center [205, 122] width 179 height 47
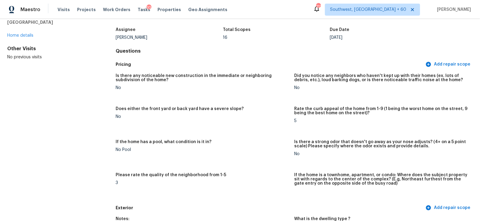
scroll to position [0, 0]
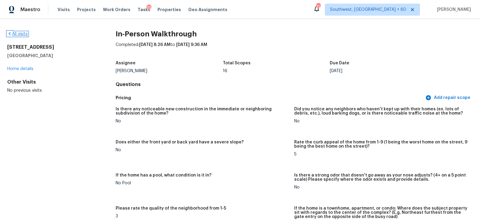
click at [23, 35] on link "All visits" at bounding box center [17, 34] width 20 height 4
